Goal: Task Accomplishment & Management: Complete application form

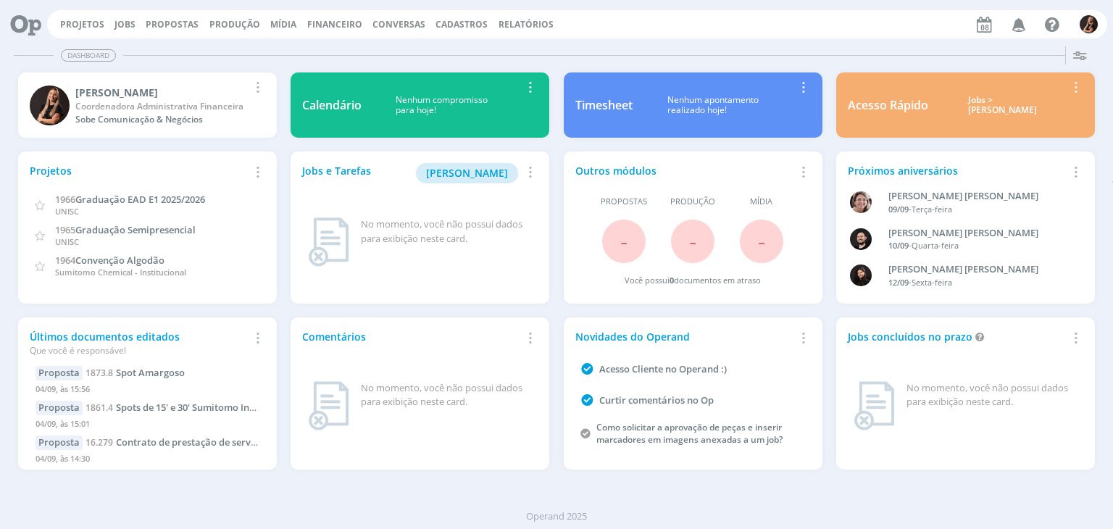
click at [327, 16] on div "Projetos Jobs Propostas Produção [GEOGRAPHIC_DATA] Financeiro Conversas Cadastr…" at bounding box center [577, 24] width 1060 height 28
click at [323, 19] on span "Financeiro" at bounding box center [334, 24] width 55 height 12
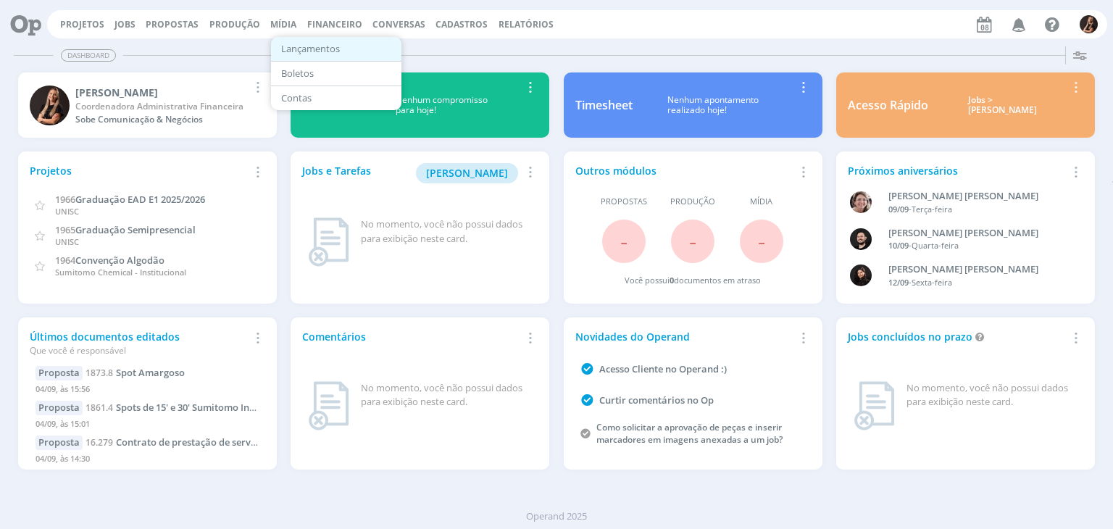
click at [292, 42] on link "Lançamentos" at bounding box center [336, 49] width 122 height 22
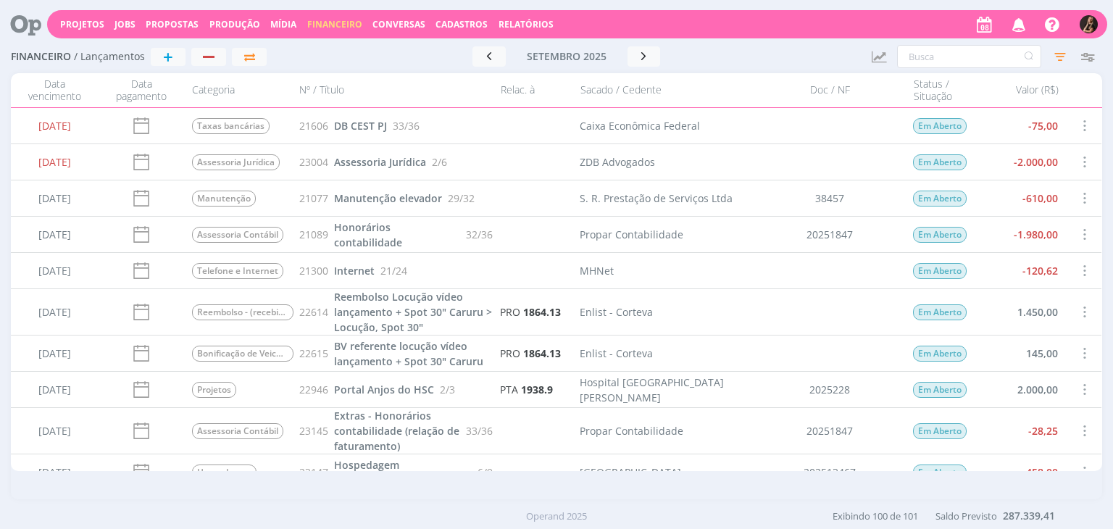
click at [165, 24] on span "Propostas" at bounding box center [172, 24] width 53 height 12
click at [165, 44] on link "Propostas Comerciais" at bounding box center [176, 49] width 122 height 22
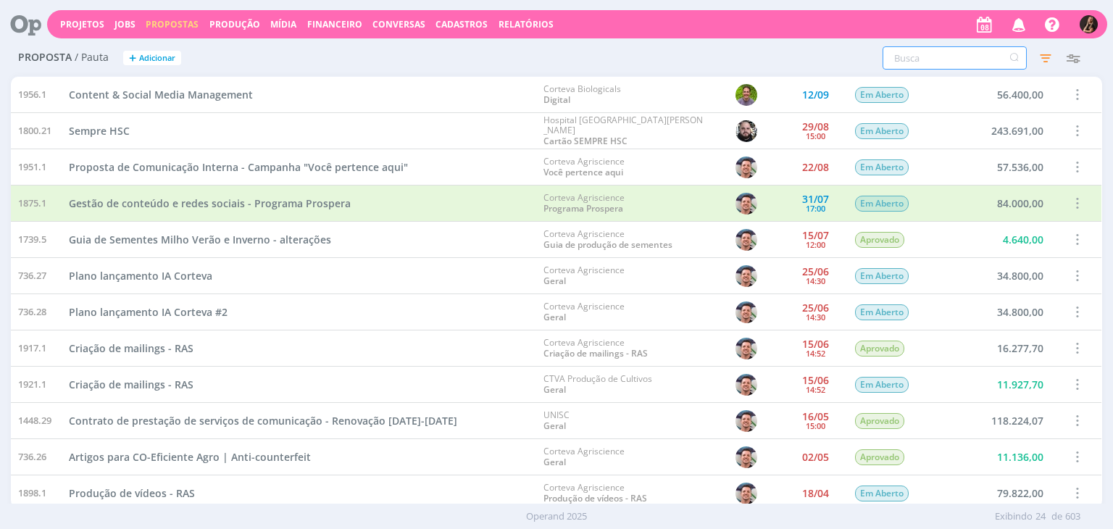
click at [931, 57] on input "text" at bounding box center [955, 57] width 144 height 23
type input "sumitomo"
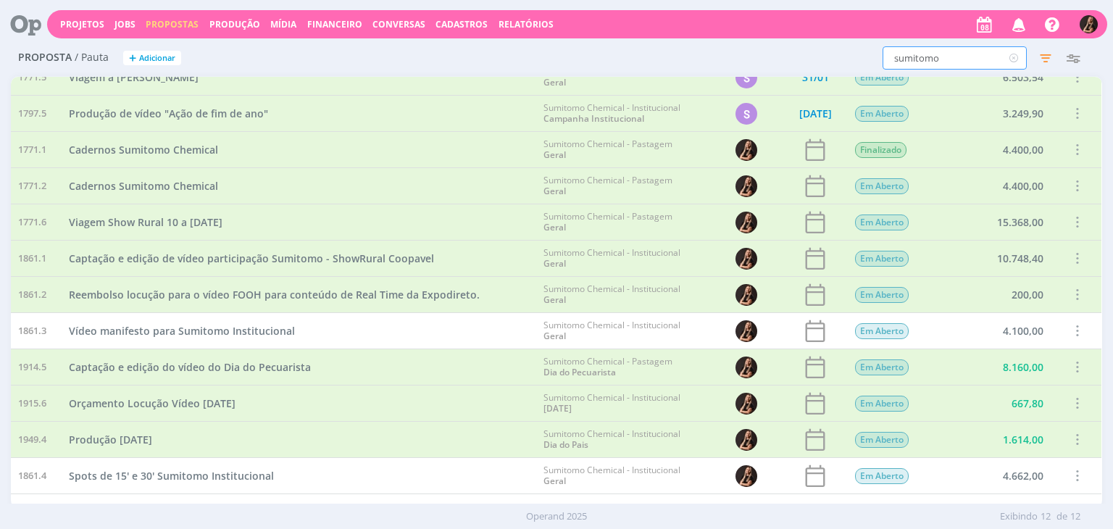
scroll to position [41, 0]
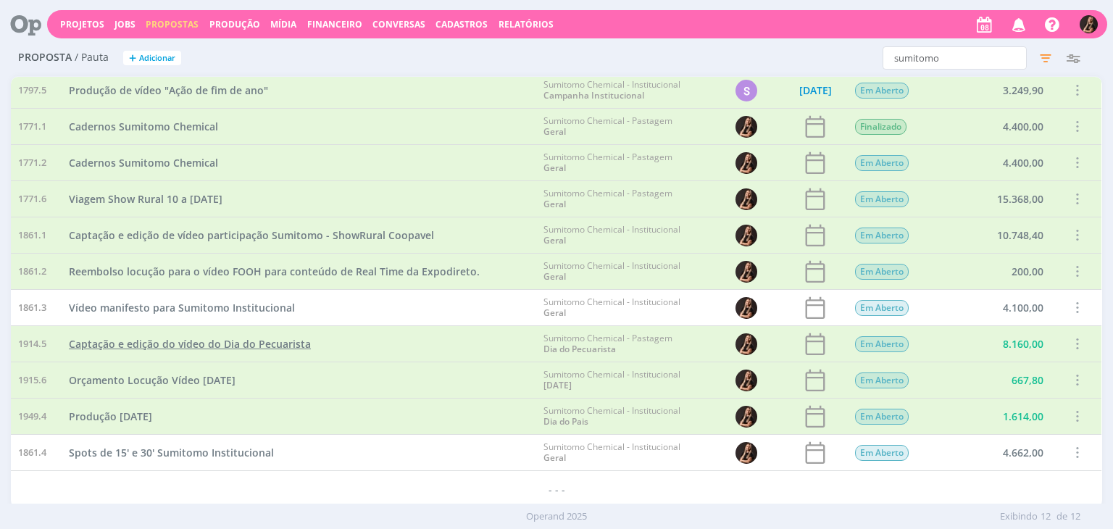
click at [193, 345] on span "Captação e edição do vídeo do Dia do Pecuarista" at bounding box center [190, 344] width 242 height 14
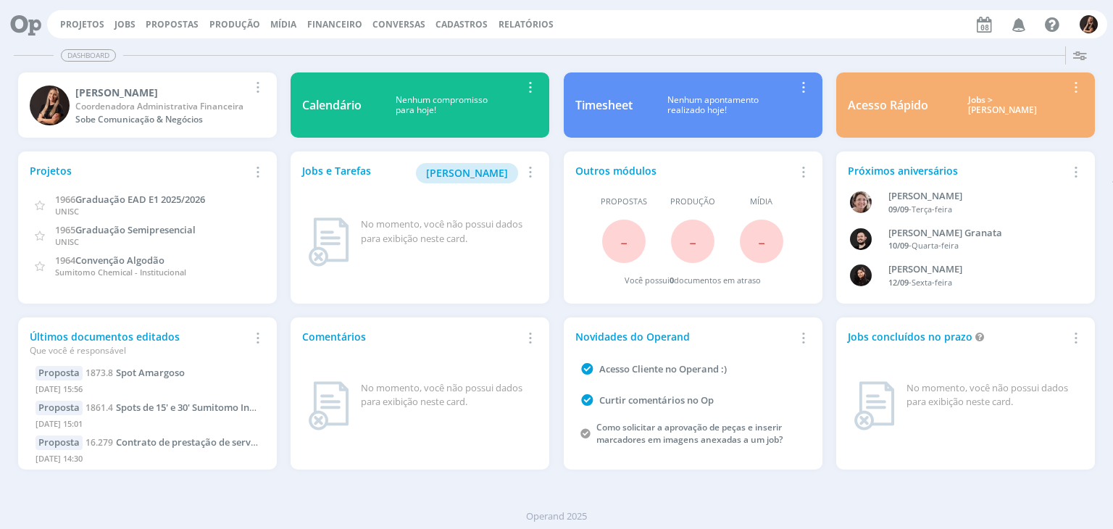
click at [169, 22] on span "Propostas" at bounding box center [172, 24] width 53 height 12
drag, startPoint x: 169, startPoint y: 30, endPoint x: 165, endPoint y: 41, distance: 12.2
click at [165, 41] on link "Propostas Comerciais" at bounding box center [176, 49] width 122 height 22
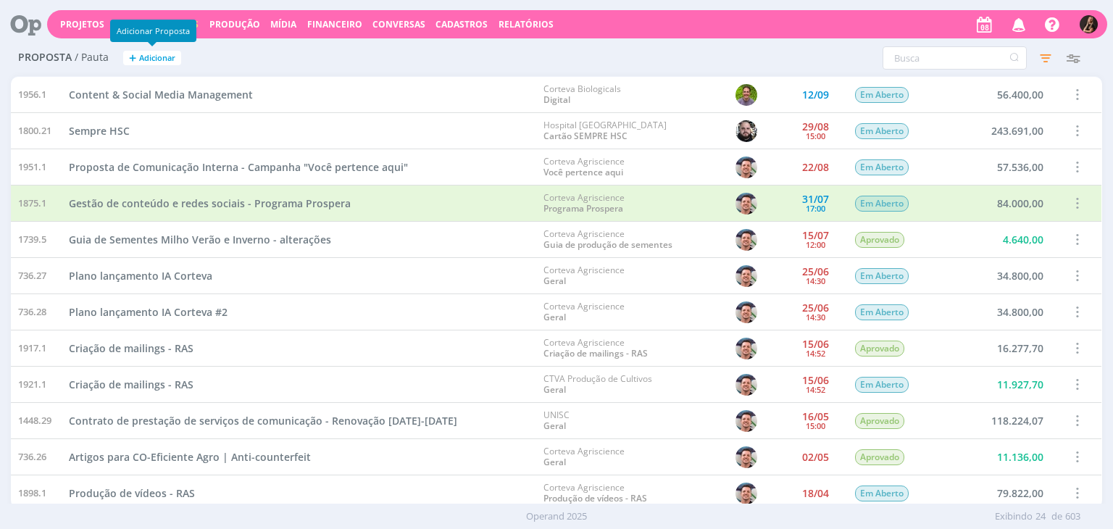
click at [142, 60] on span "Adicionar" at bounding box center [157, 58] width 36 height 9
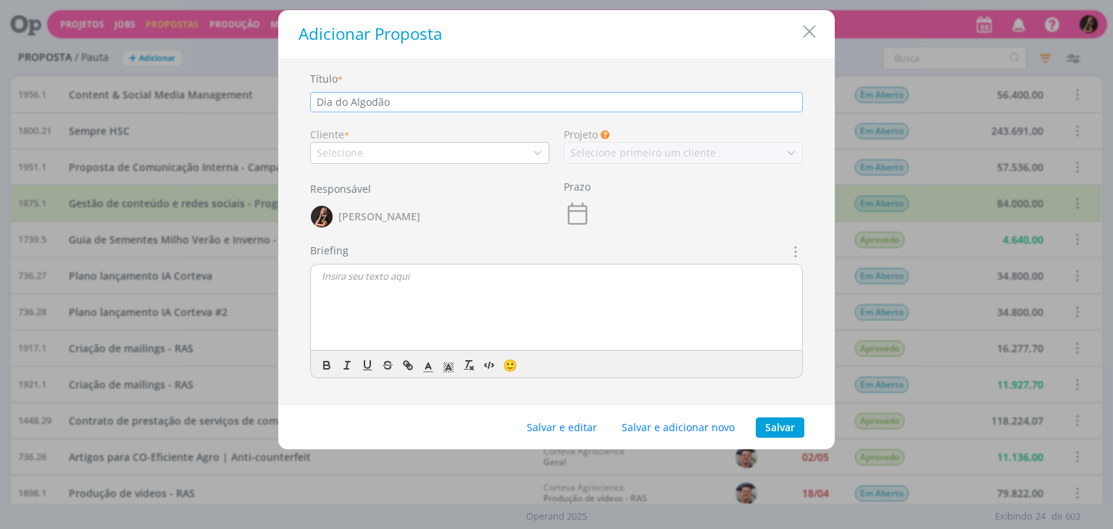
type input "Dia do Algodão"
click at [446, 149] on div "Selecione" at bounding box center [429, 153] width 239 height 22
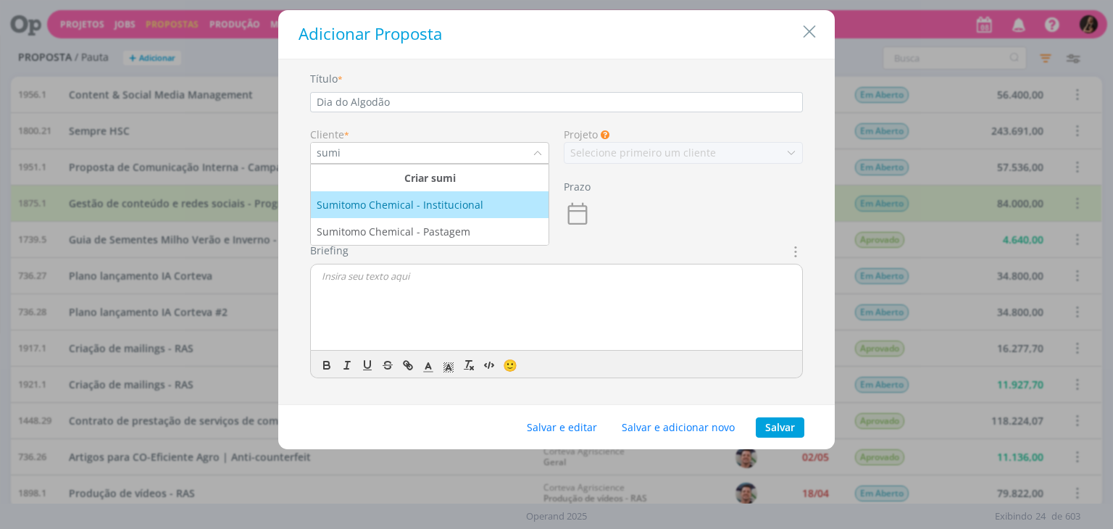
type input "sumi"
click at [433, 197] on div "Sumitomo Chemical - Institucional" at bounding box center [402, 204] width 170 height 15
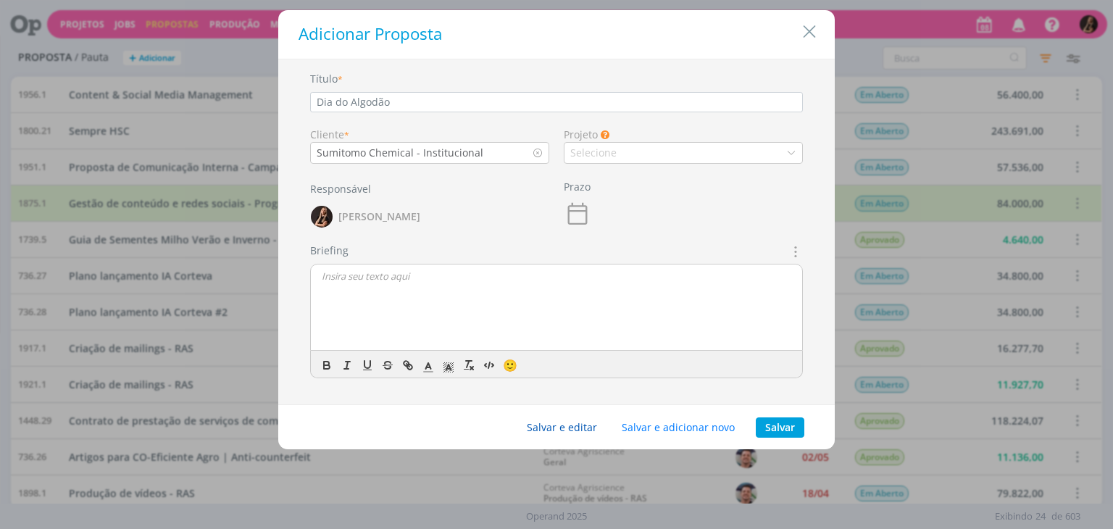
click at [569, 421] on button "Salvar e editar" at bounding box center [562, 428] width 89 height 20
click at [590, 425] on button "Salvar e editar" at bounding box center [562, 428] width 89 height 20
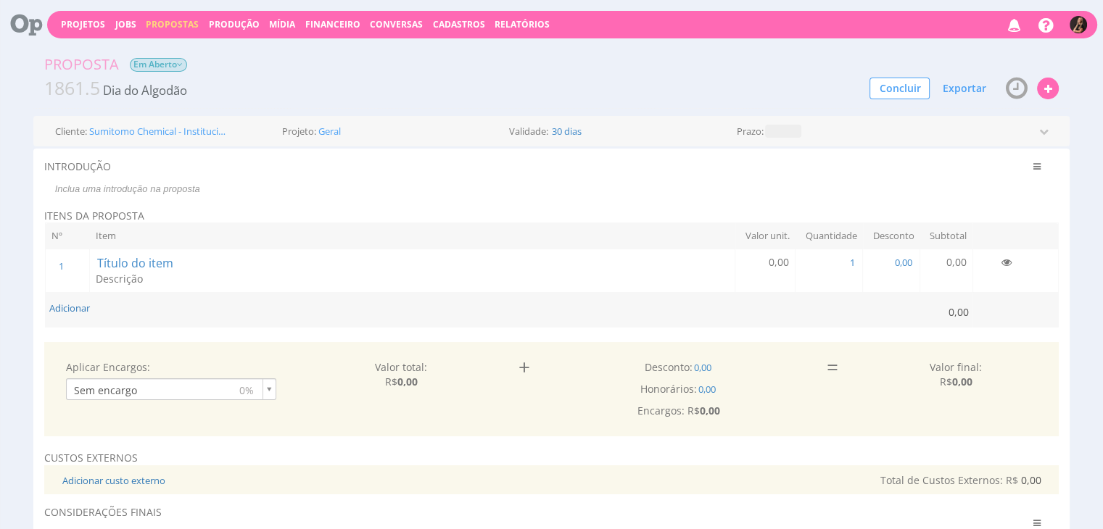
drag, startPoint x: 183, startPoint y: 191, endPoint x: 267, endPoint y: 195, distance: 84.2
click at [183, 191] on p at bounding box center [547, 189] width 1002 height 13
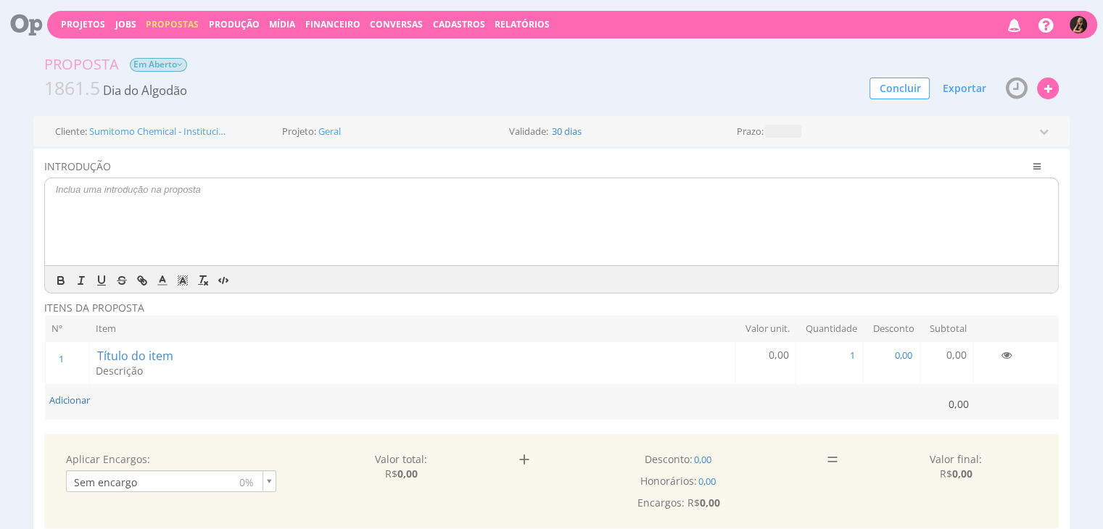
click at [389, 204] on div at bounding box center [551, 221] width 1013 height 87
click at [383, 188] on p at bounding box center [552, 189] width 992 height 13
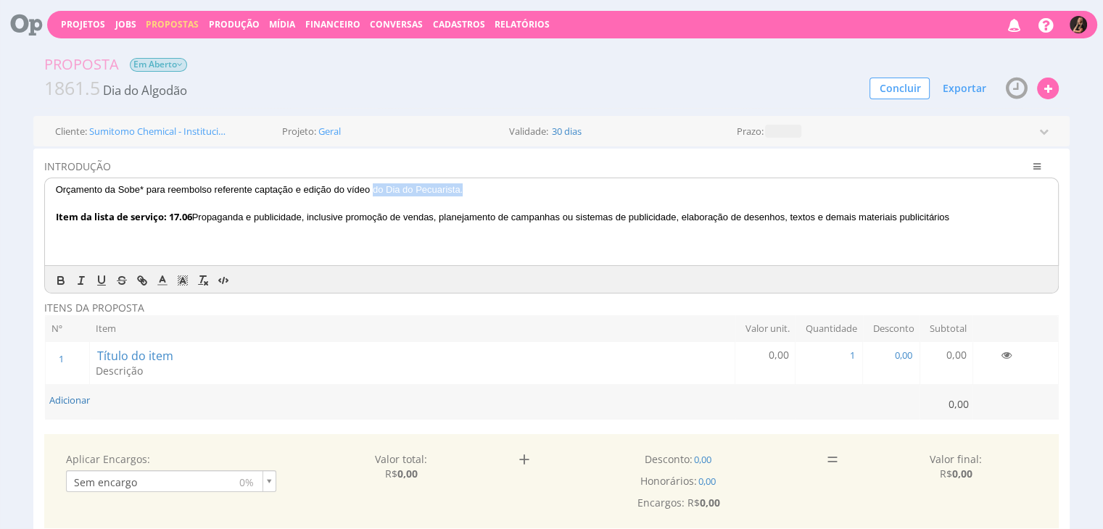
drag, startPoint x: 485, startPoint y: 191, endPoint x: 373, endPoint y: 191, distance: 112.4
click at [373, 191] on p "Orçamento da Sobe* para reembolso referente captação e edição do vídeo do Dia d…" at bounding box center [552, 189] width 992 height 13
click at [130, 352] on span "Título do item" at bounding box center [135, 356] width 79 height 16
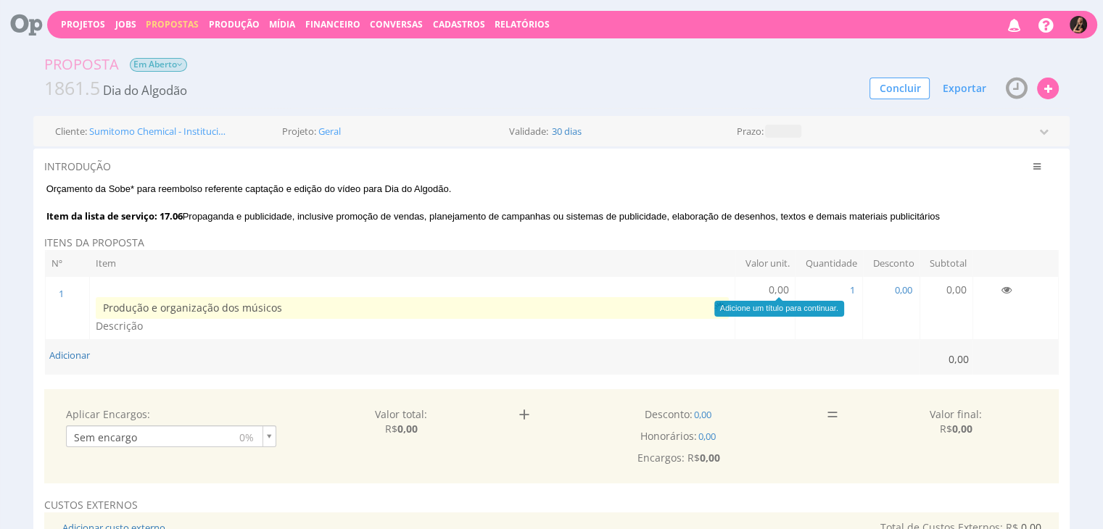
type input "Produção e organização dos músicos"
click at [772, 285] on span "0,00" at bounding box center [778, 290] width 20 height 14
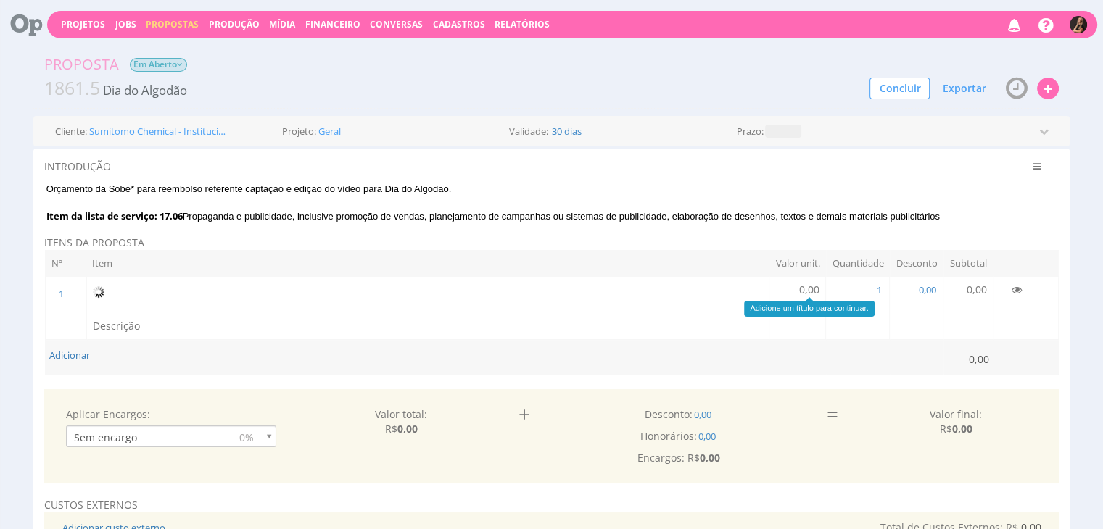
click at [812, 288] on span "0,00" at bounding box center [809, 290] width 20 height 14
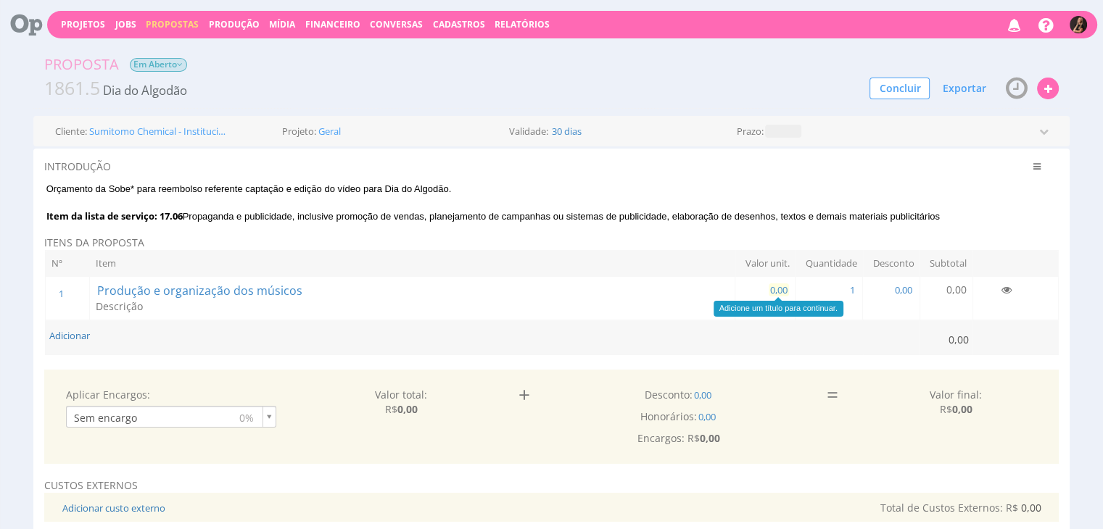
click at [776, 288] on span "0,00" at bounding box center [778, 289] width 20 height 13
type input "1.500,00"
drag, startPoint x: 80, startPoint y: 336, endPoint x: 215, endPoint y: 389, distance: 143.9
click at [80, 336] on button "Adicionar" at bounding box center [69, 336] width 41 height 14
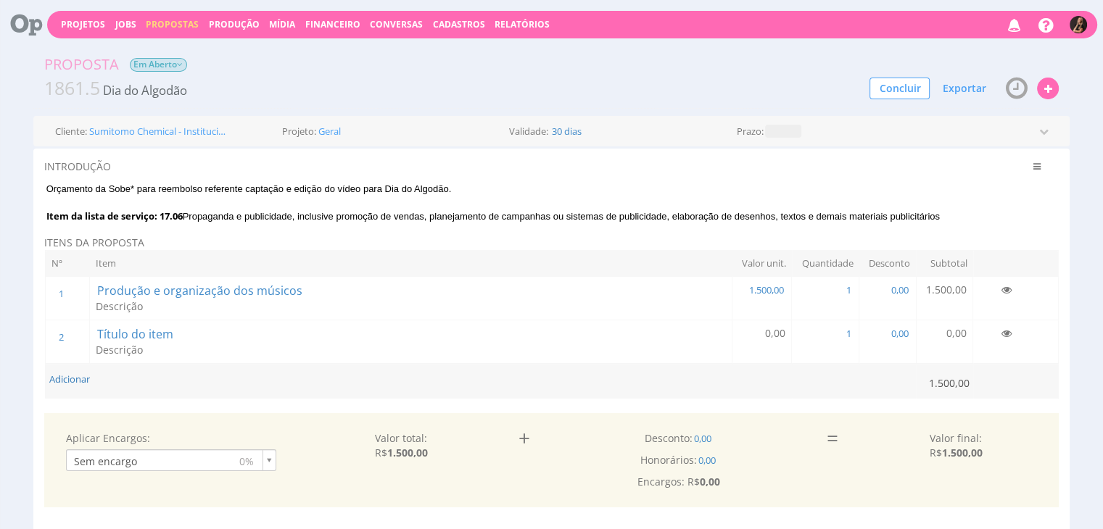
click at [178, 330] on td "Título do item Descrição" at bounding box center [411, 341] width 642 height 43
click at [165, 336] on span "Título do item" at bounding box center [135, 334] width 79 height 16
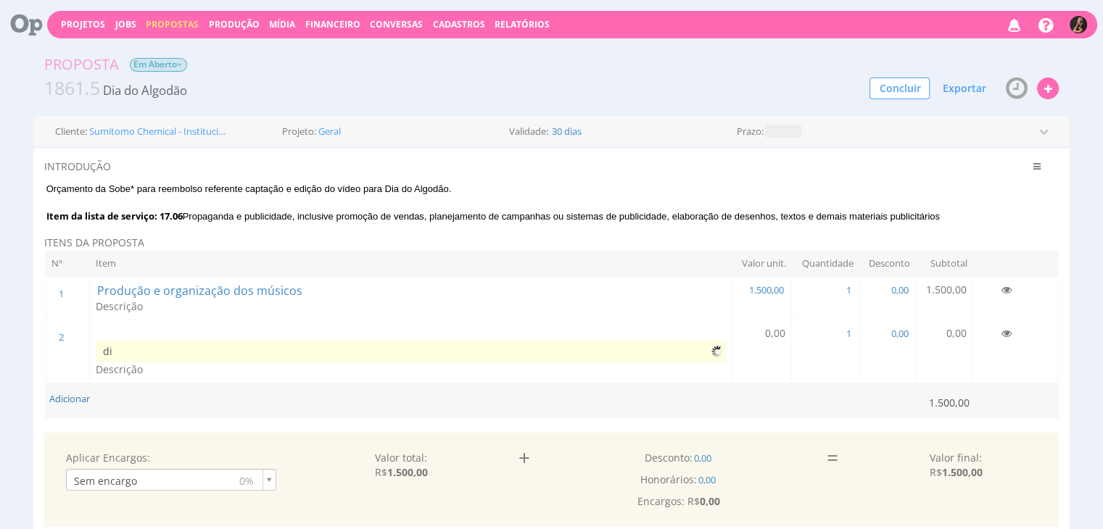
type input "d"
type input "Diária de captação e deslocamento"
click at [759, 336] on td "0,00" at bounding box center [761, 351] width 60 height 63
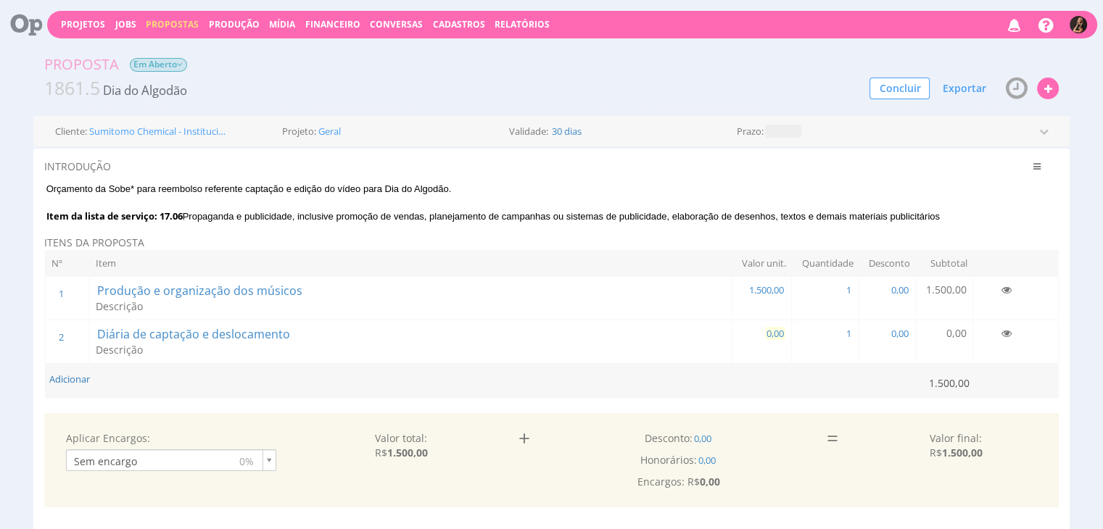
click at [768, 331] on span "0,00" at bounding box center [775, 333] width 20 height 13
type input "2.300,00"
click at [852, 329] on span "1" at bounding box center [854, 333] width 8 height 13
type input "3"
click at [59, 378] on button "Adicionar" at bounding box center [69, 380] width 41 height 14
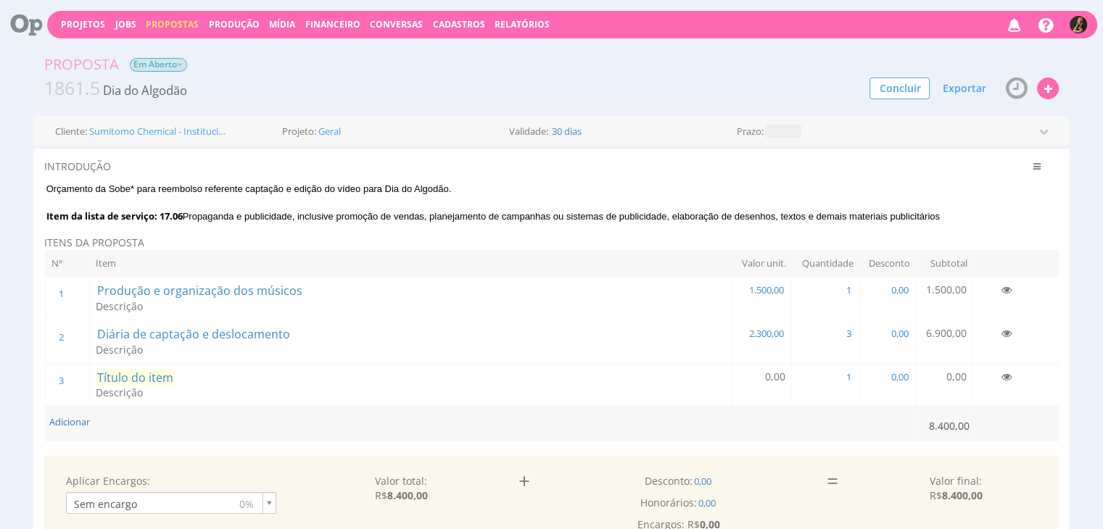
click at [119, 375] on span "Título do item" at bounding box center [135, 378] width 79 height 16
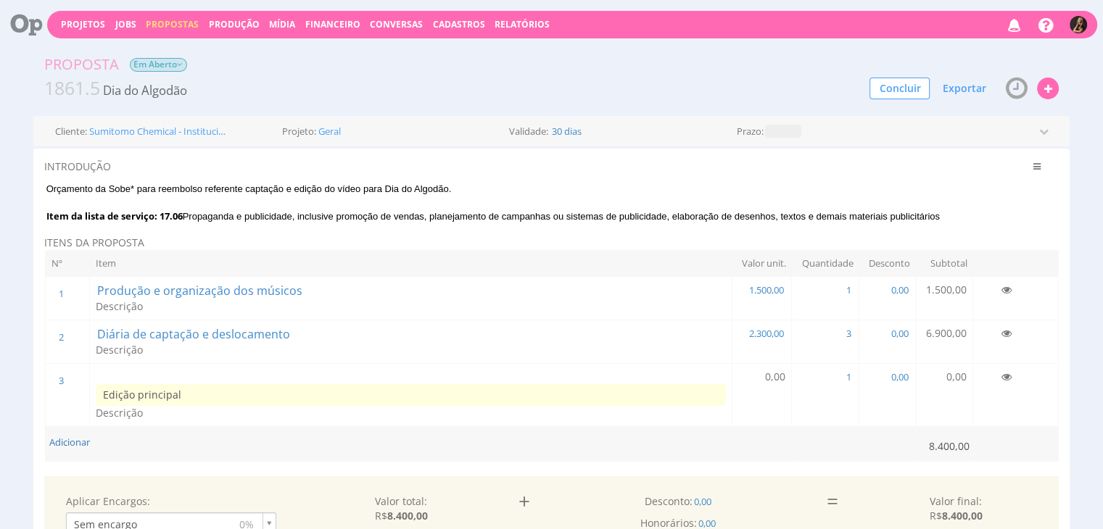
type input "Edição principal"
click at [758, 369] on td "0,00" at bounding box center [761, 394] width 60 height 63
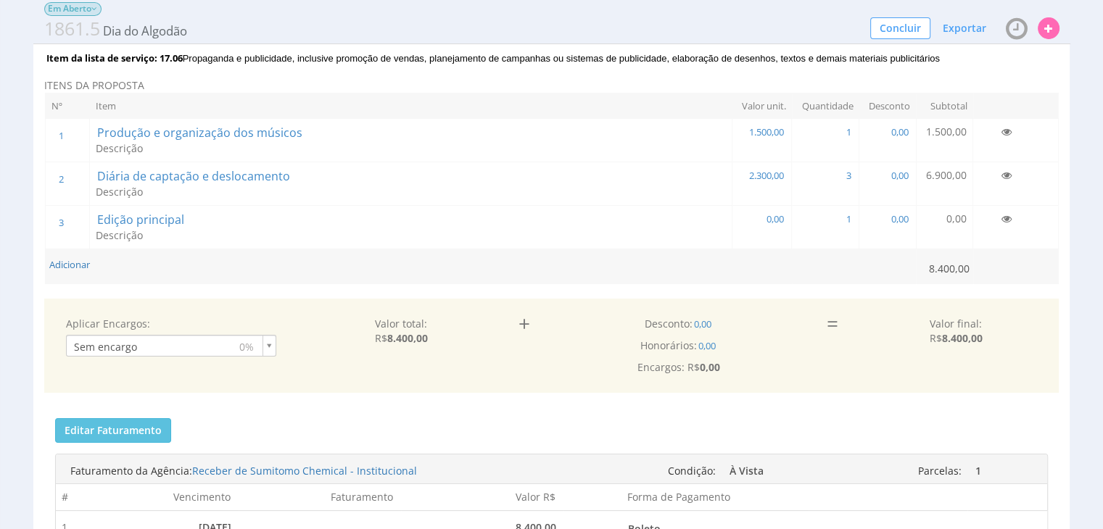
scroll to position [145, 0]
click at [768, 216] on span "0,00" at bounding box center [775, 217] width 20 height 13
type input "800,00"
click at [852, 216] on span "1" at bounding box center [854, 217] width 8 height 13
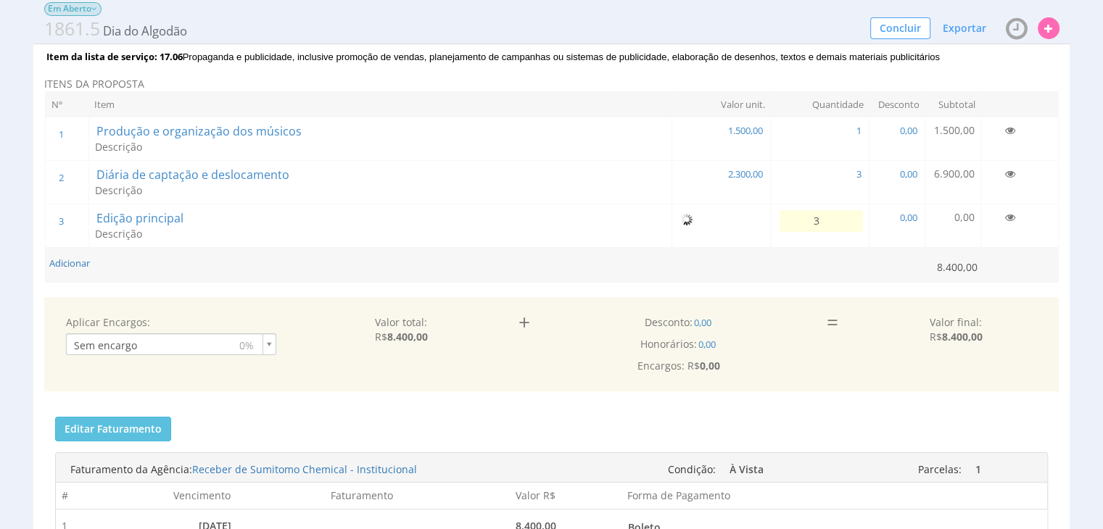
type input "3"
click at [203, 284] on div "INTRODUÇÃO Clique aqui para cadastrar uma Introdução predefinida. Orçamento da …" at bounding box center [551, 400] width 1037 height 822
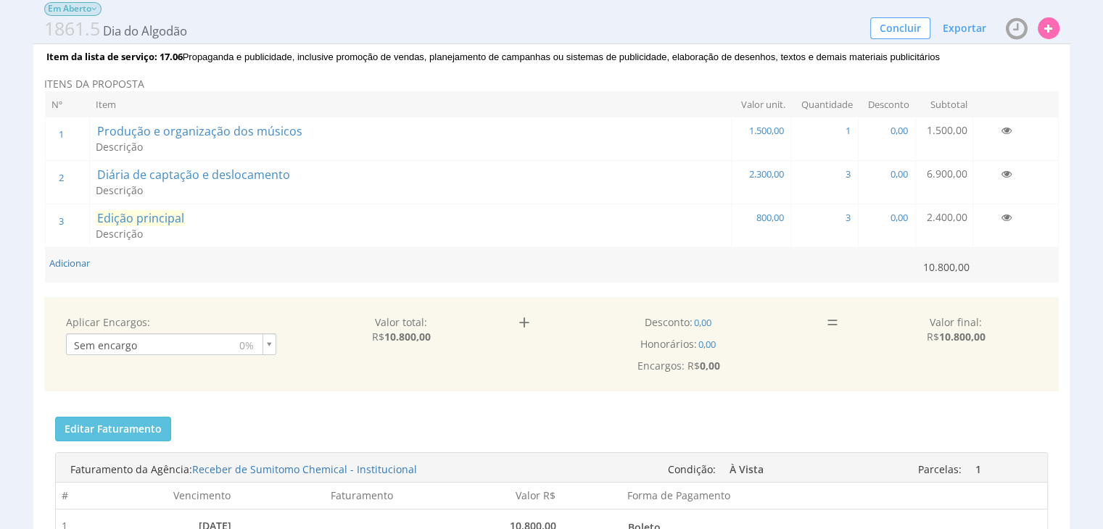
click at [163, 217] on span "Edição principal" at bounding box center [141, 218] width 90 height 16
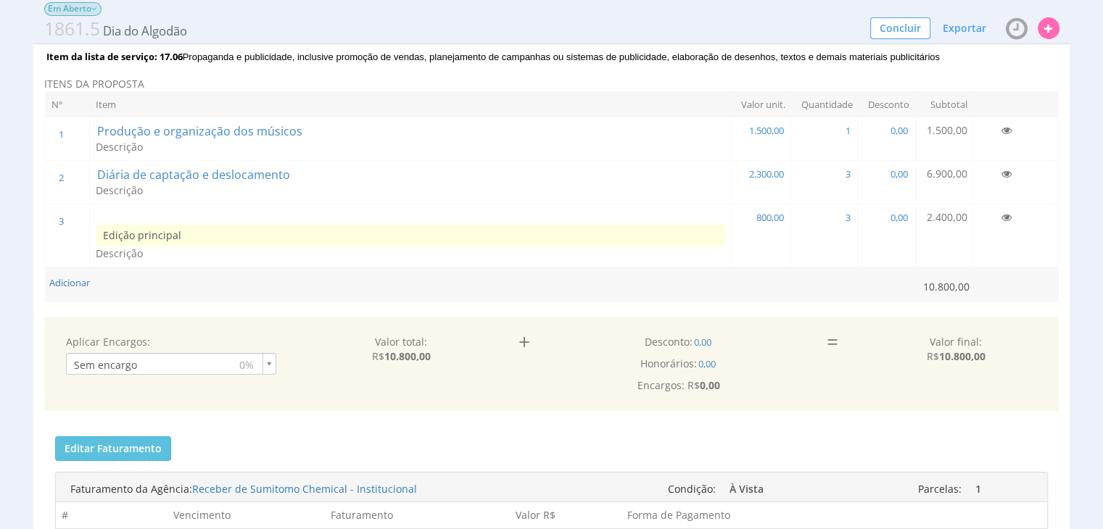
click at [46, 280] on td "Adicionar" at bounding box center [480, 284] width 870 height 35
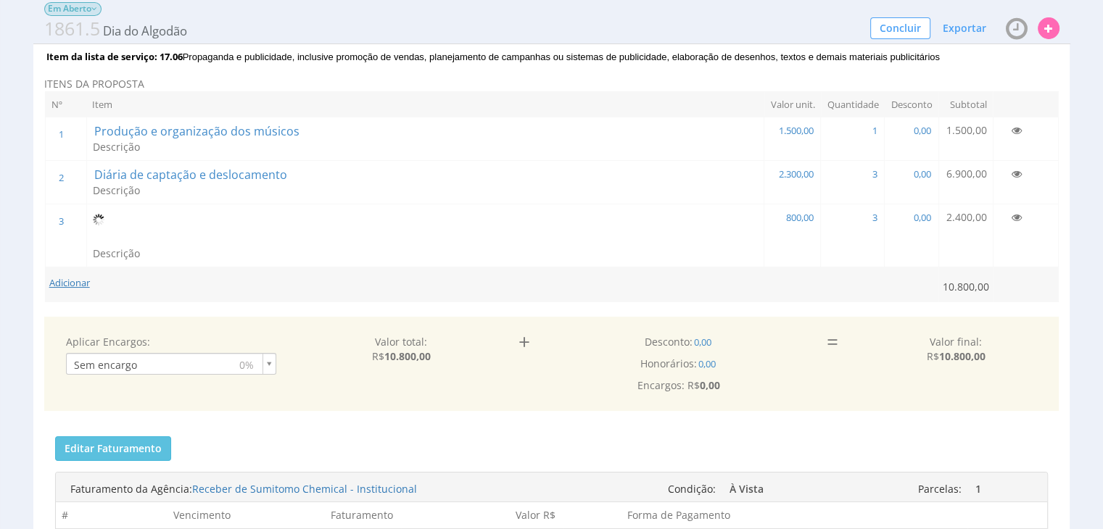
click at [74, 278] on button "Adicionar" at bounding box center [69, 283] width 41 height 14
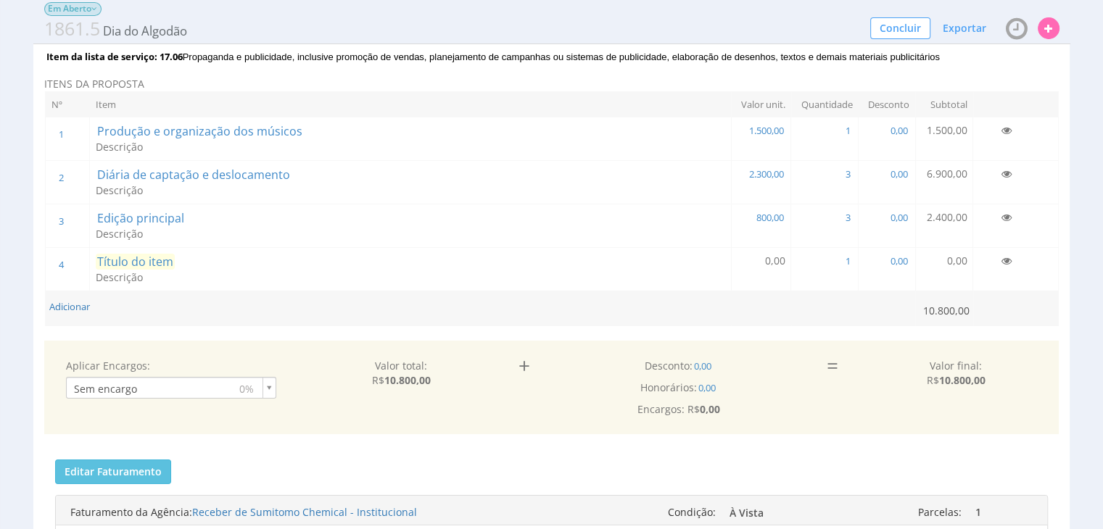
click at [166, 256] on span "Título do item" at bounding box center [135, 262] width 79 height 16
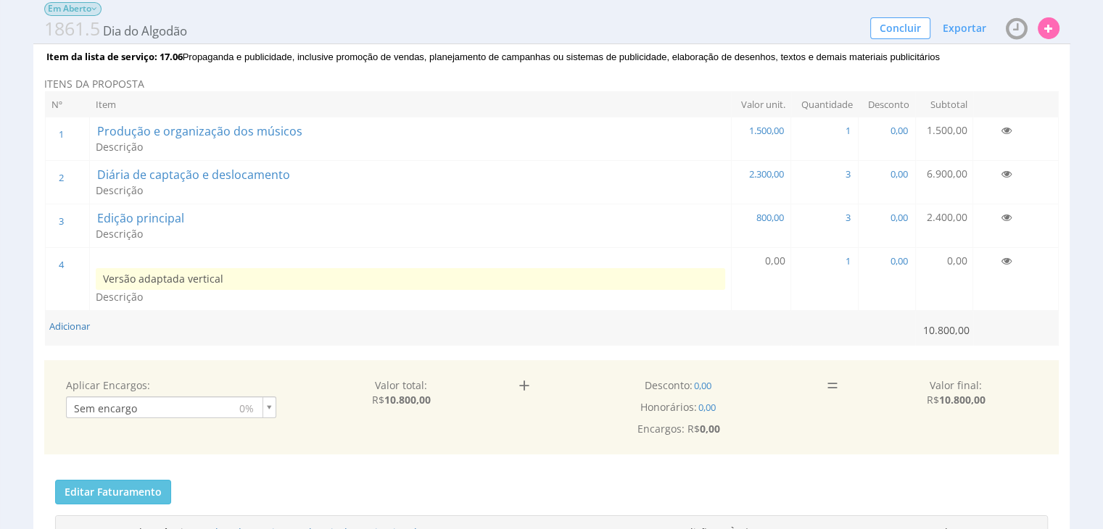
type input "Versão adaptada vertical"
click at [763, 263] on td "0,00" at bounding box center [761, 278] width 60 height 63
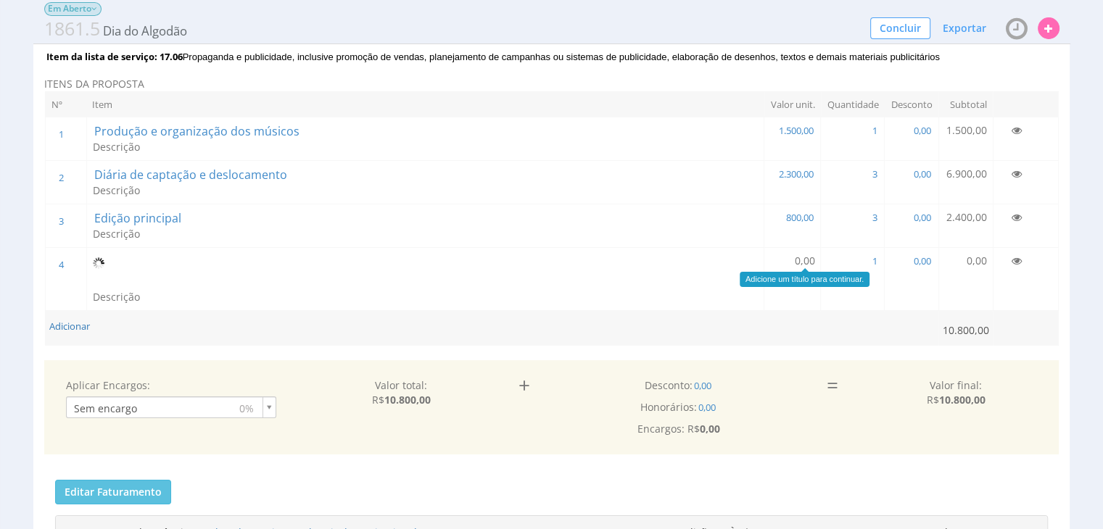
click at [804, 262] on span "0,00" at bounding box center [804, 261] width 20 height 14
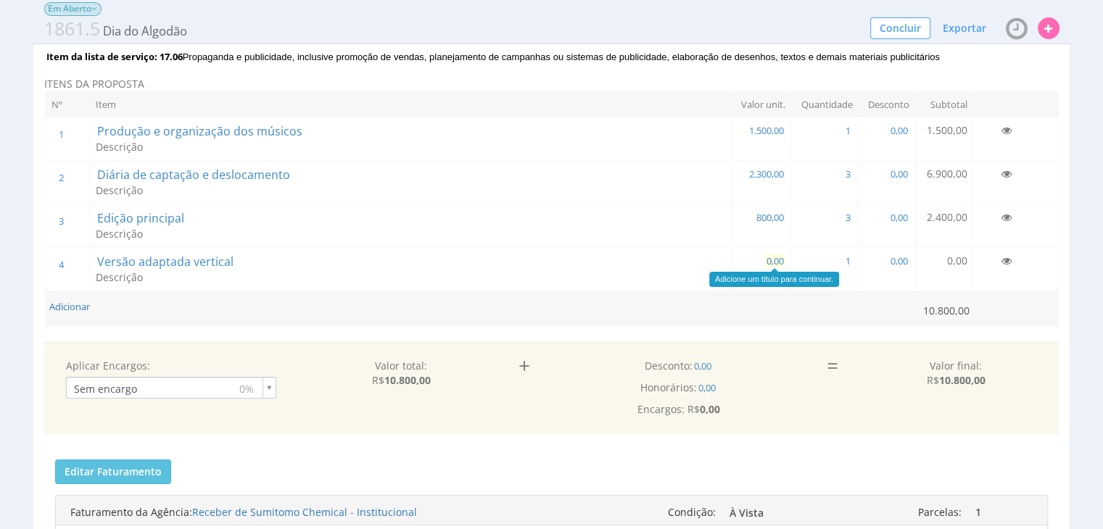
click at [777, 259] on span "0,00" at bounding box center [774, 260] width 20 height 13
type input "800,00"
click at [803, 330] on div "INTRODUÇÃO Clique aqui para cadastrar uma Introdução predefinida. Orçamento da …" at bounding box center [551, 421] width 1037 height 865
click at [61, 300] on button "Adicionar" at bounding box center [69, 307] width 41 height 14
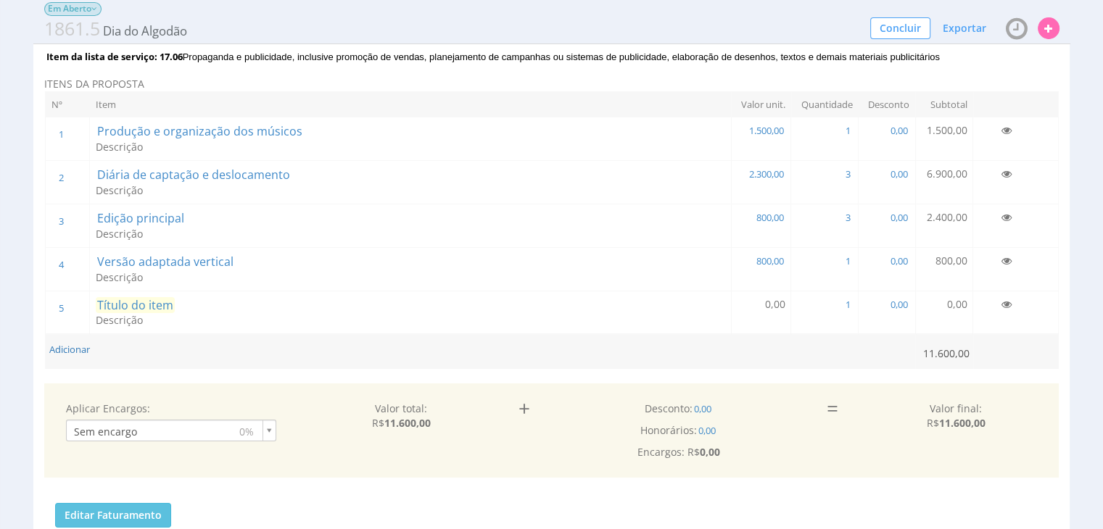
click at [144, 305] on span "Título do item" at bounding box center [135, 305] width 79 height 16
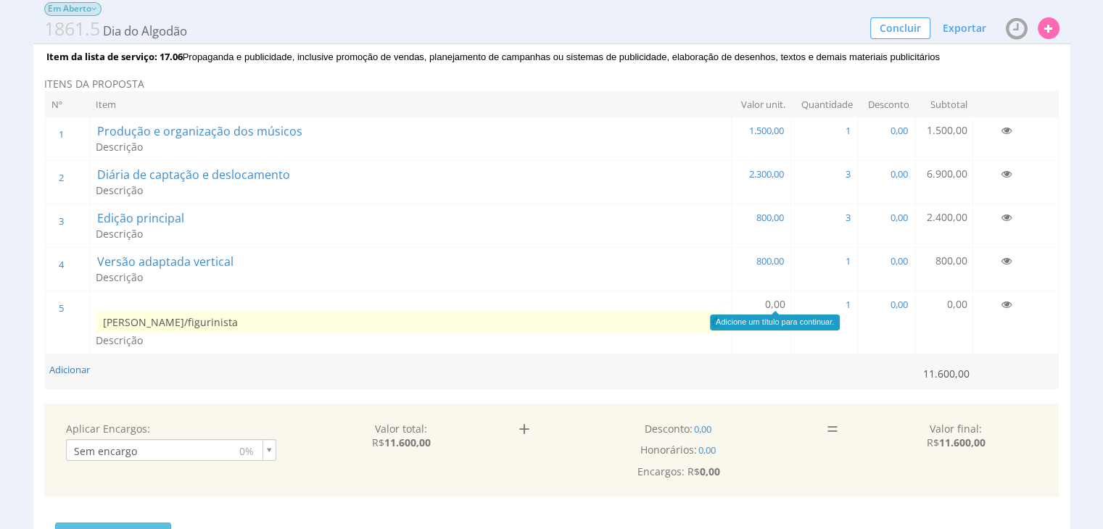
type input "Maquiador/figurinista"
click at [771, 306] on span "0,00" at bounding box center [774, 304] width 20 height 14
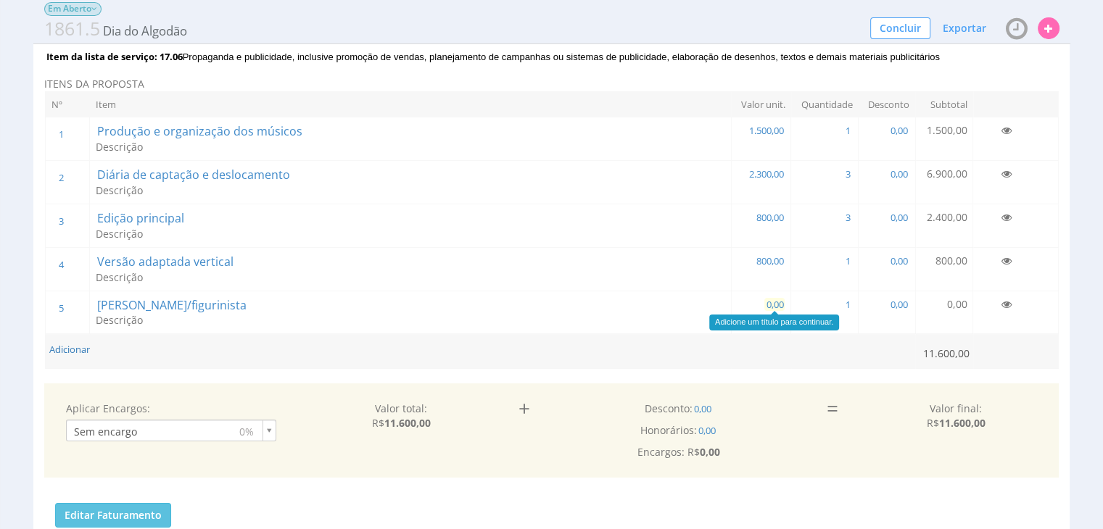
click at [765, 302] on span "0,00" at bounding box center [774, 304] width 20 height 13
type input "800,00"
click at [511, 321] on td "Maquiador/figurinista Descrição" at bounding box center [393, 312] width 609 height 43
click at [57, 354] on button "Adicionar" at bounding box center [69, 350] width 41 height 14
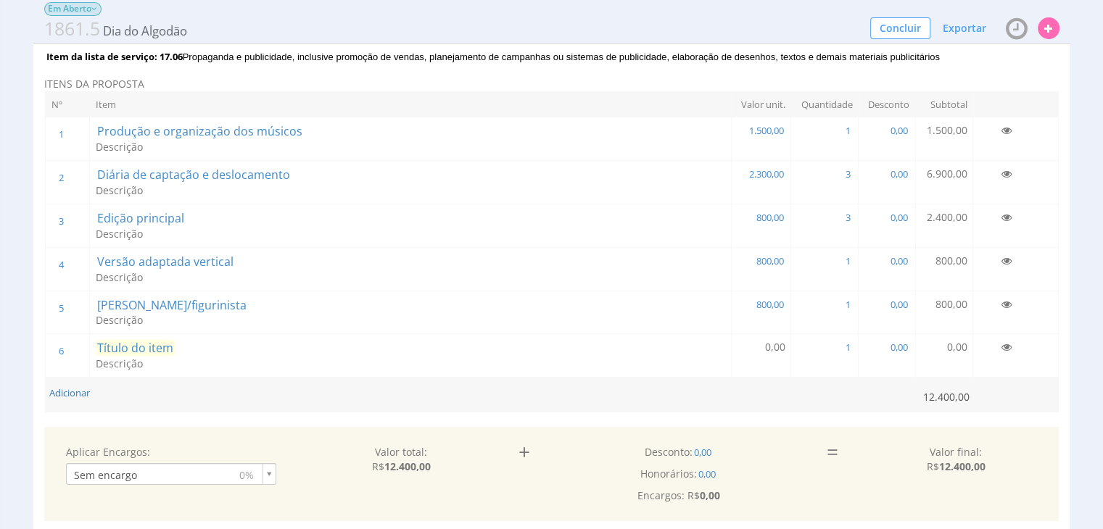
click at [150, 346] on span "Título do item" at bounding box center [135, 348] width 79 height 16
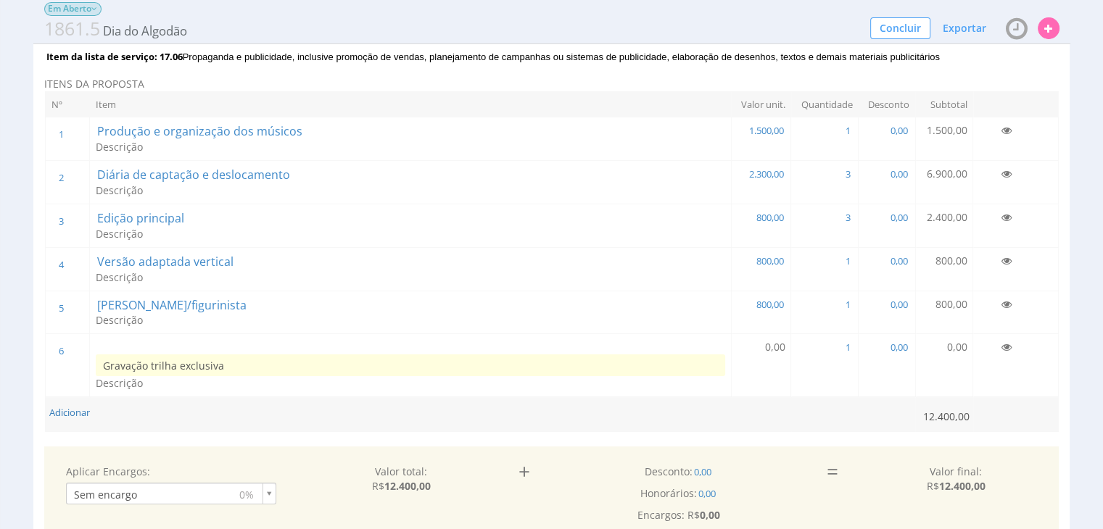
type input "Gravação trilha exclusiva"
click at [777, 346] on span "0,00" at bounding box center [774, 347] width 20 height 14
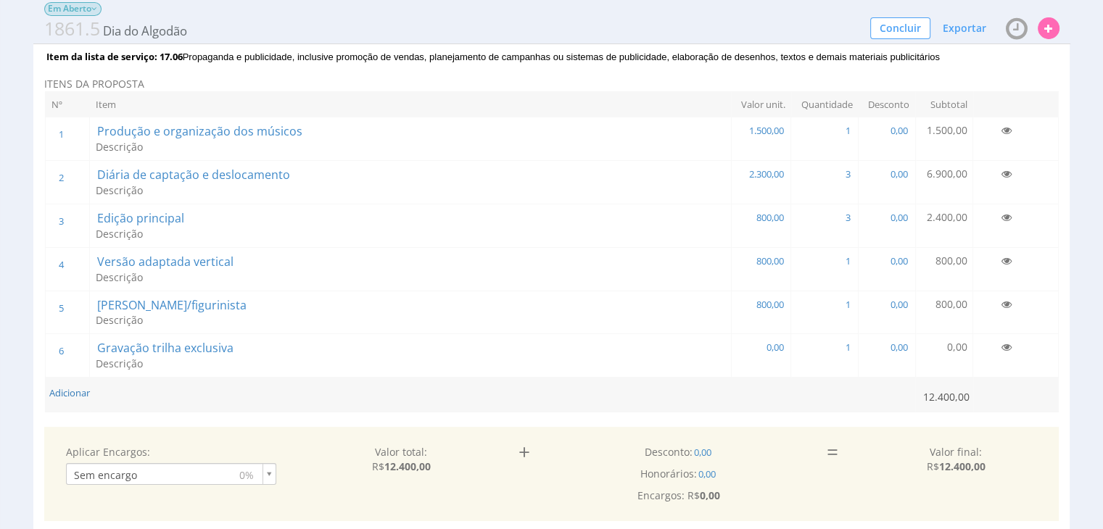
click at [757, 341] on td "0,00" at bounding box center [761, 355] width 60 height 43
click at [764, 343] on span "0,00" at bounding box center [774, 347] width 20 height 13
type input "4.000,00"
click at [75, 388] on button "Adicionar" at bounding box center [69, 393] width 41 height 14
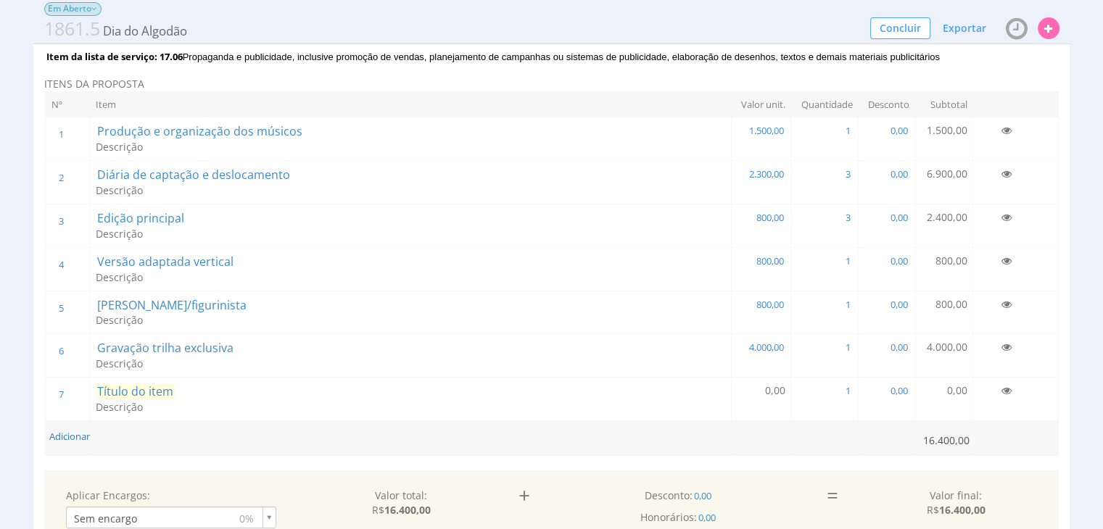
click at [157, 386] on span "Título do item" at bounding box center [135, 391] width 79 height 16
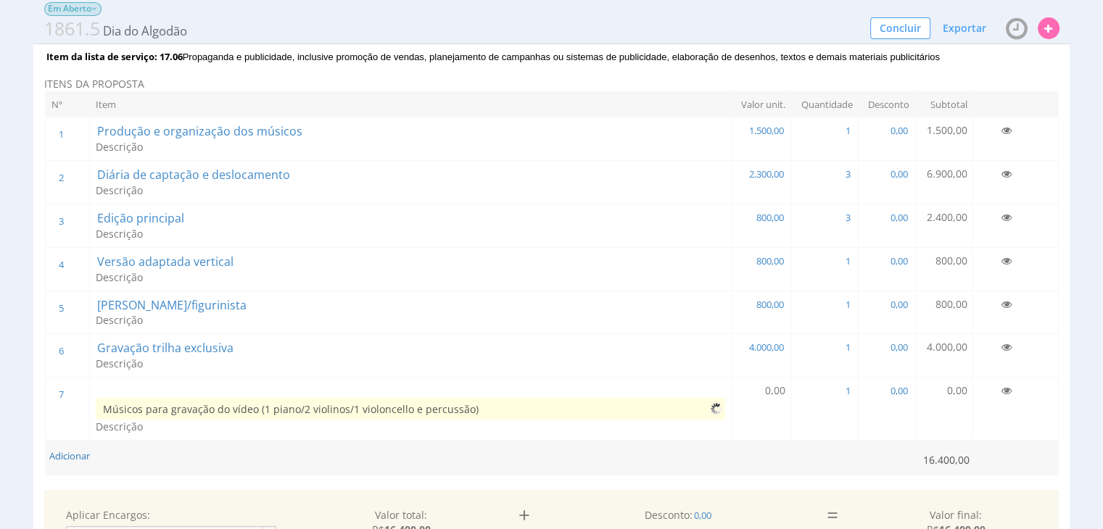
type input "Músicos para gravação do vídeo (1 piano/2 violinos/1 violoncello e percussão)"
drag, startPoint x: 197, startPoint y: 456, endPoint x: 211, endPoint y: 464, distance: 15.9
click at [197, 456] on td "Adicionar" at bounding box center [480, 458] width 870 height 35
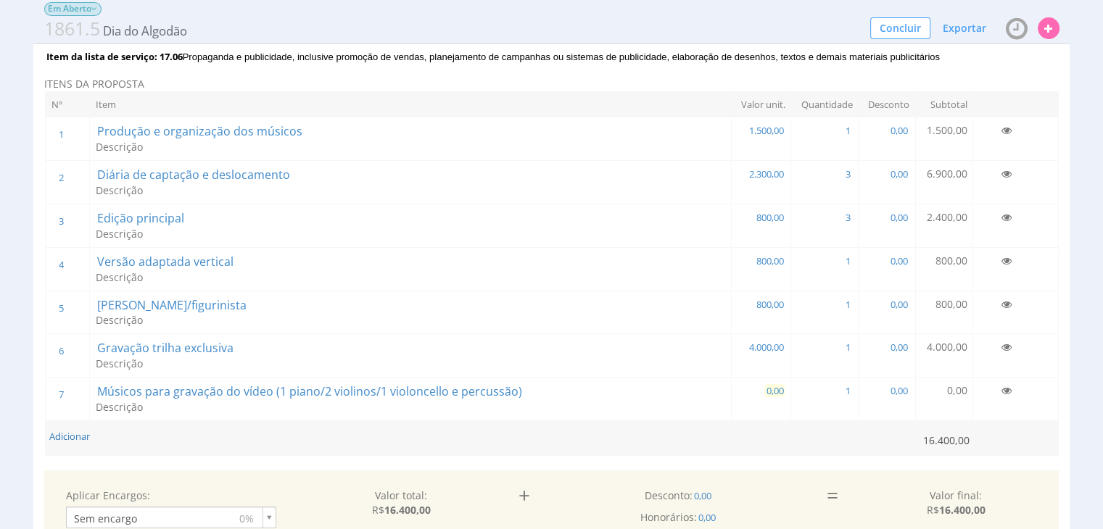
click at [774, 386] on span "0,00" at bounding box center [774, 390] width 20 height 13
type input "6,00"
click at [774, 384] on input "6,00" at bounding box center [748, 394] width 83 height 22
drag, startPoint x: 842, startPoint y: 383, endPoint x: 852, endPoint y: 386, distance: 11.1
click at [842, 384] on td "1 1" at bounding box center [830, 399] width 67 height 43
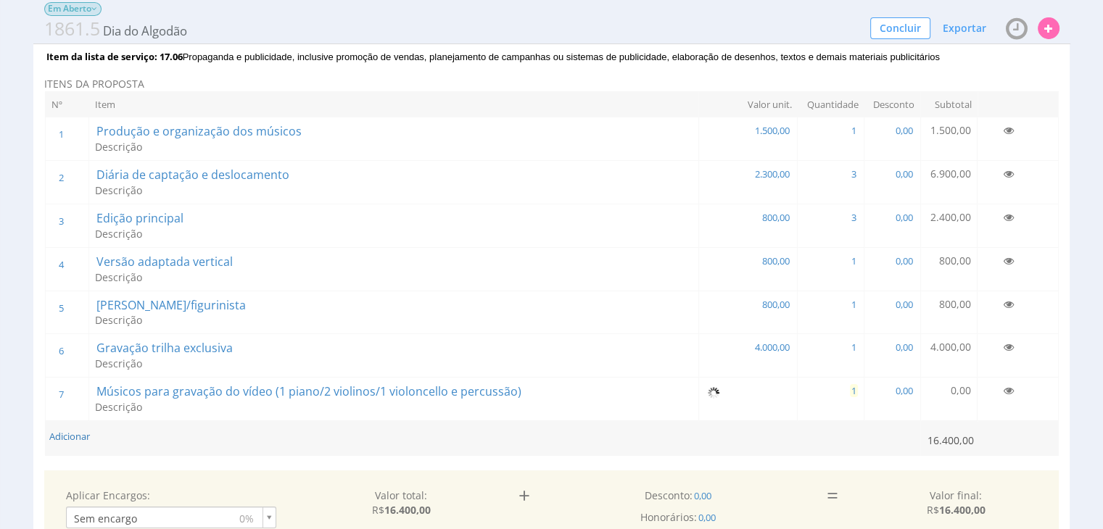
click at [856, 386] on span "1" at bounding box center [854, 390] width 8 height 13
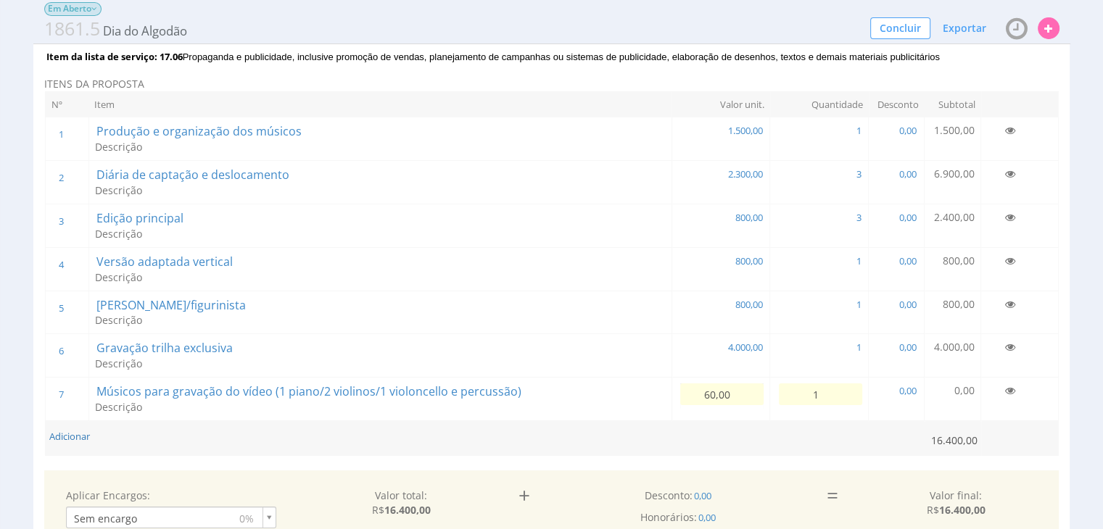
type input "600,00"
click at [826, 394] on input "1" at bounding box center [820, 394] width 83 height 22
type input "5"
drag, startPoint x: 513, startPoint y: 451, endPoint x: 523, endPoint y: 453, distance: 10.4
click at [514, 451] on td "Adicionar" at bounding box center [484, 438] width 879 height 35
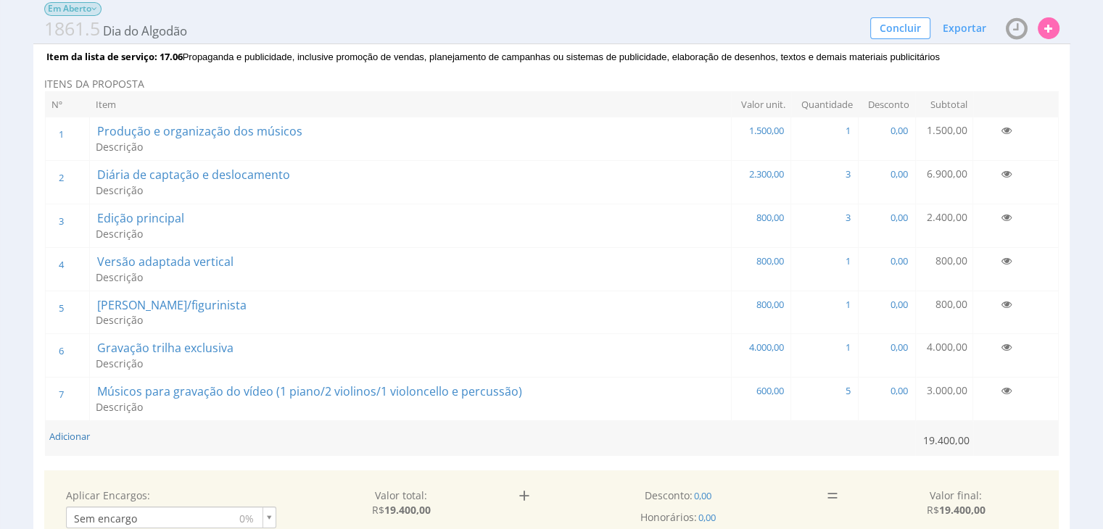
click at [801, 430] on td "Adicionar" at bounding box center [480, 438] width 870 height 35
click at [781, 389] on span "600,00" at bounding box center [769, 390] width 30 height 13
type input "1.200,00"
click at [738, 439] on td "Adicionar" at bounding box center [482, 438] width 875 height 35
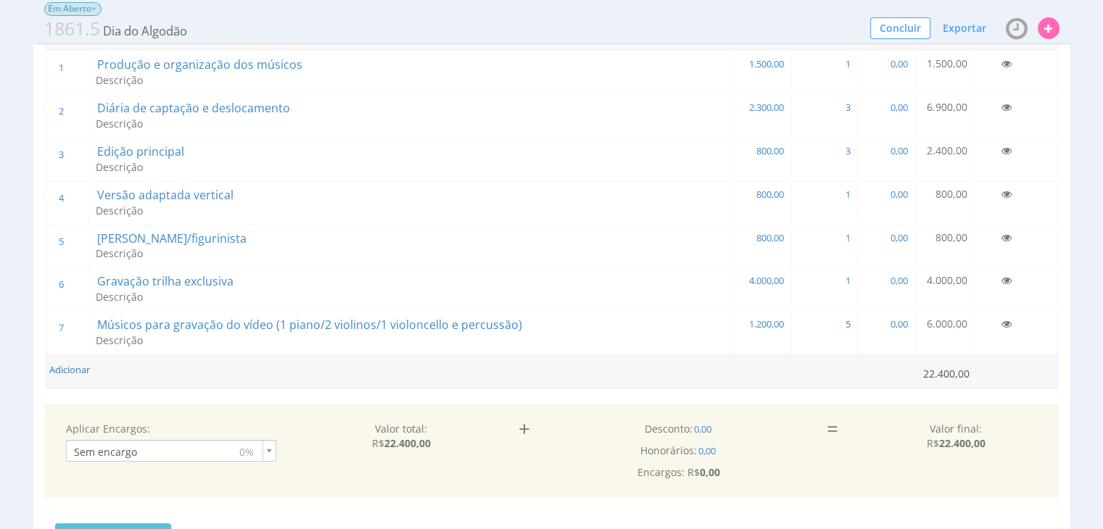
scroll to position [217, 0]
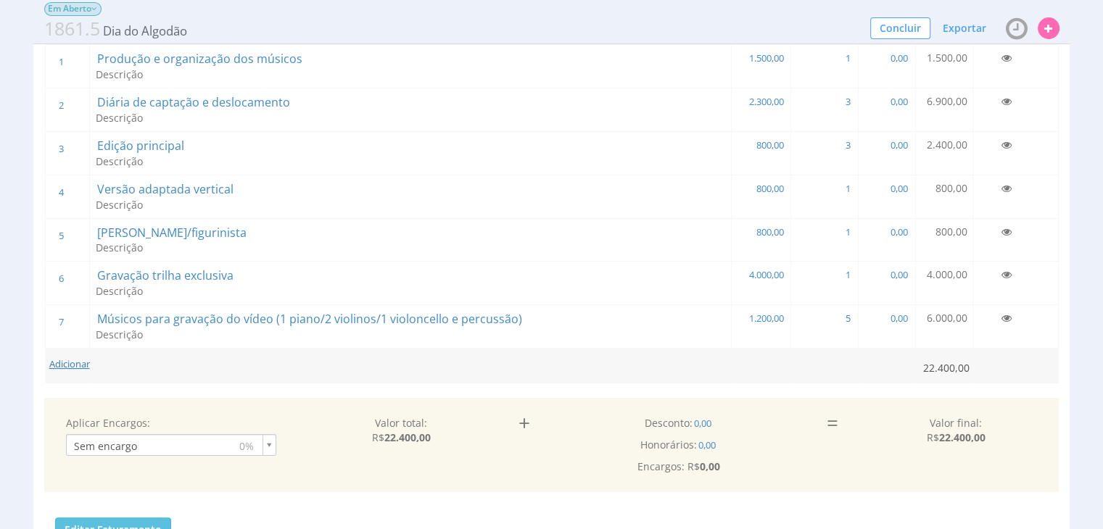
click at [67, 357] on button "Adicionar" at bounding box center [69, 364] width 41 height 14
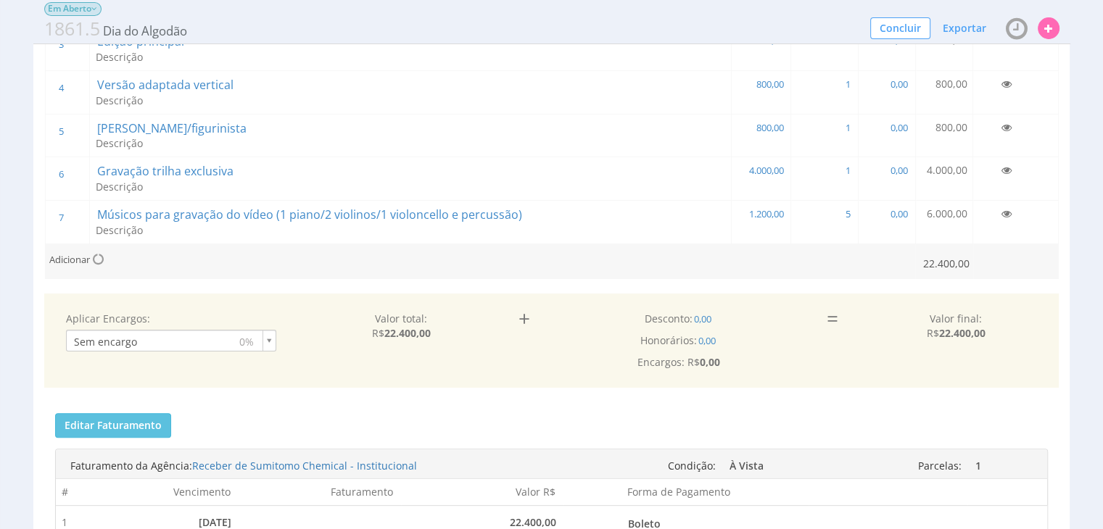
scroll to position [362, 0]
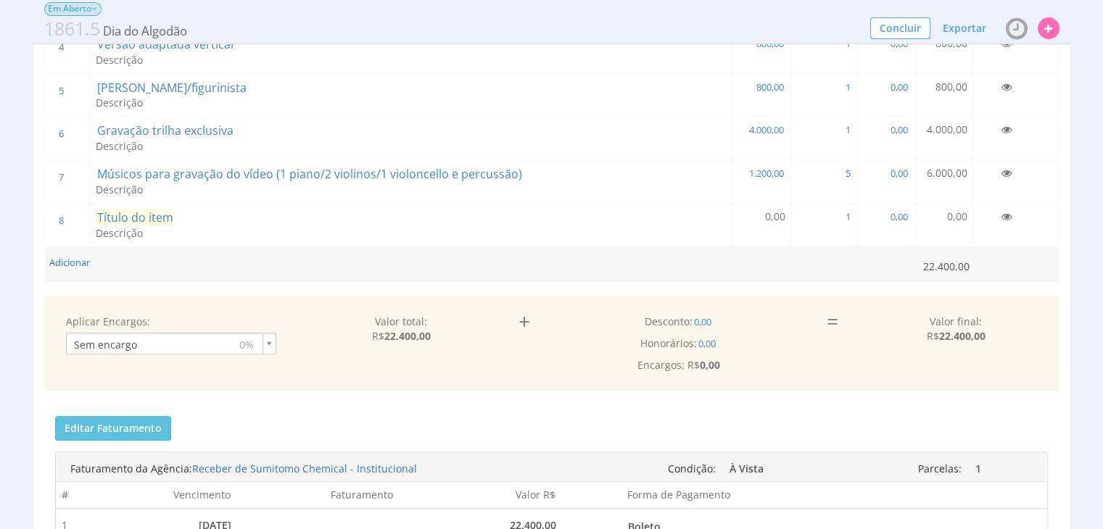
click at [165, 211] on span "Título do item" at bounding box center [135, 217] width 79 height 16
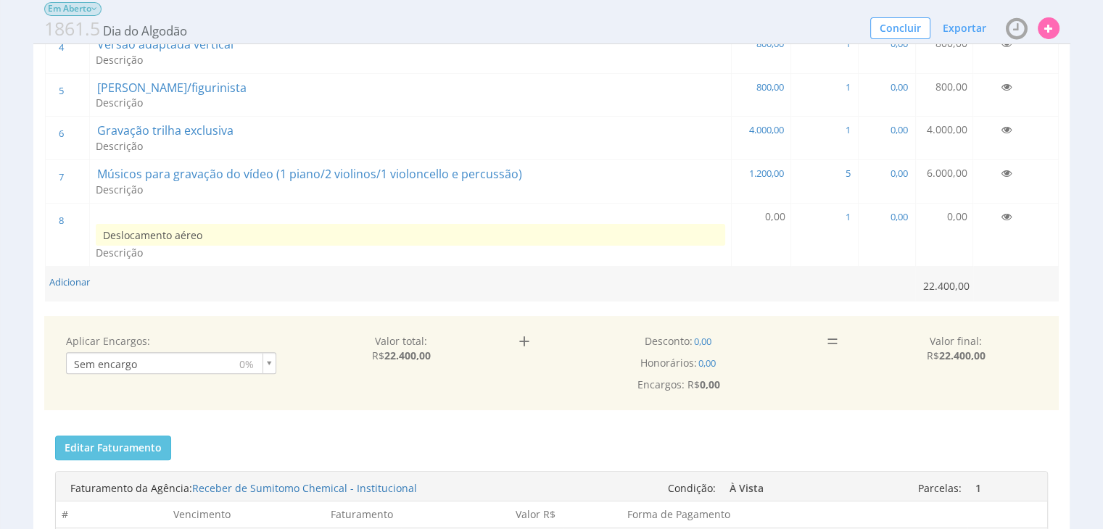
type input "Deslocamento aéreo"
click at [773, 210] on span "0,00" at bounding box center [774, 216] width 20 height 14
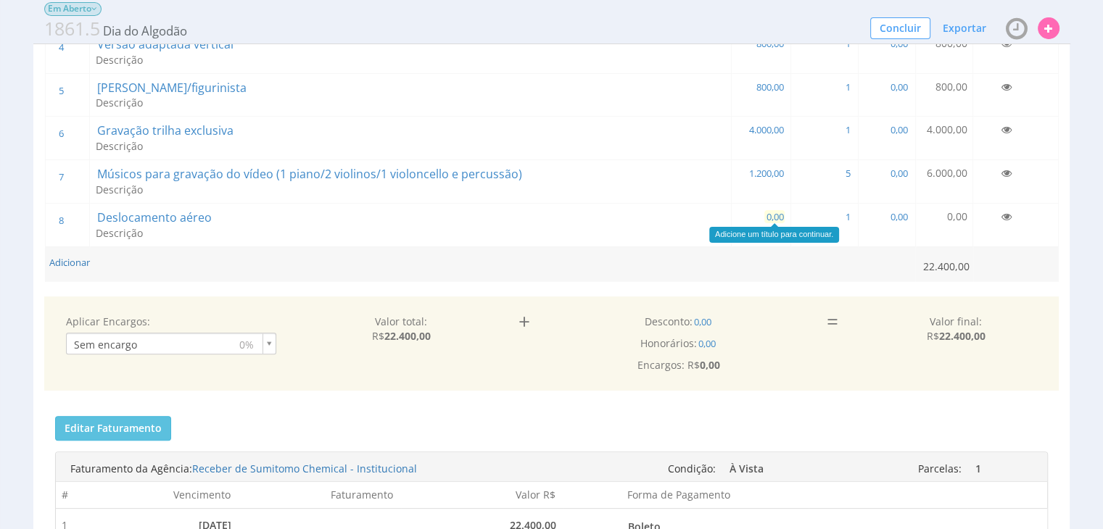
click at [781, 217] on span "0,00" at bounding box center [774, 216] width 20 height 13
type input "1.700,00"
click at [856, 207] on td "1 1" at bounding box center [830, 225] width 67 height 43
click at [857, 212] on span "1" at bounding box center [854, 216] width 8 height 13
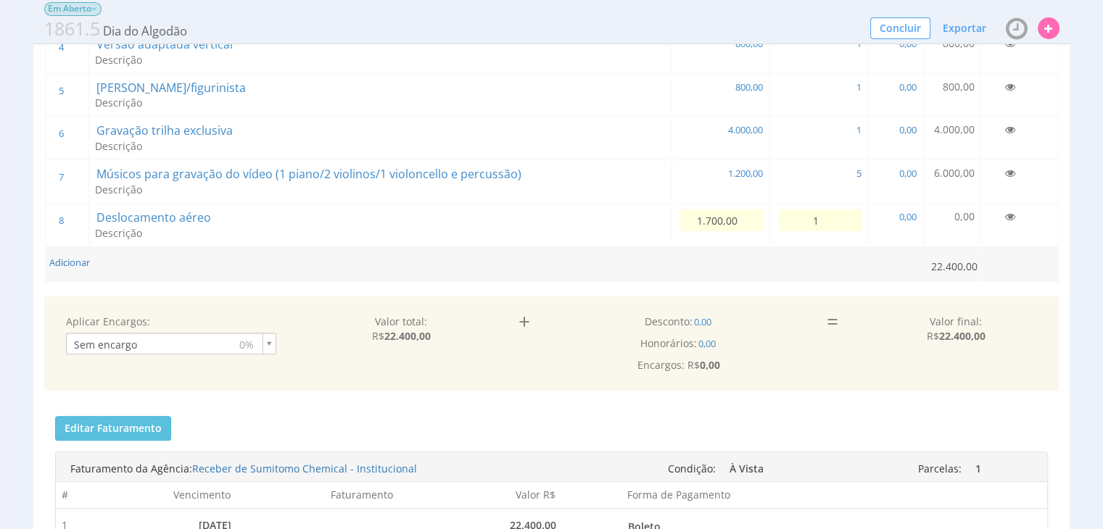
click at [857, 212] on input "1" at bounding box center [820, 220] width 83 height 22
type input "4"
click at [334, 252] on td "Adicionar" at bounding box center [484, 263] width 879 height 35
click at [67, 260] on button "Adicionar" at bounding box center [69, 263] width 41 height 14
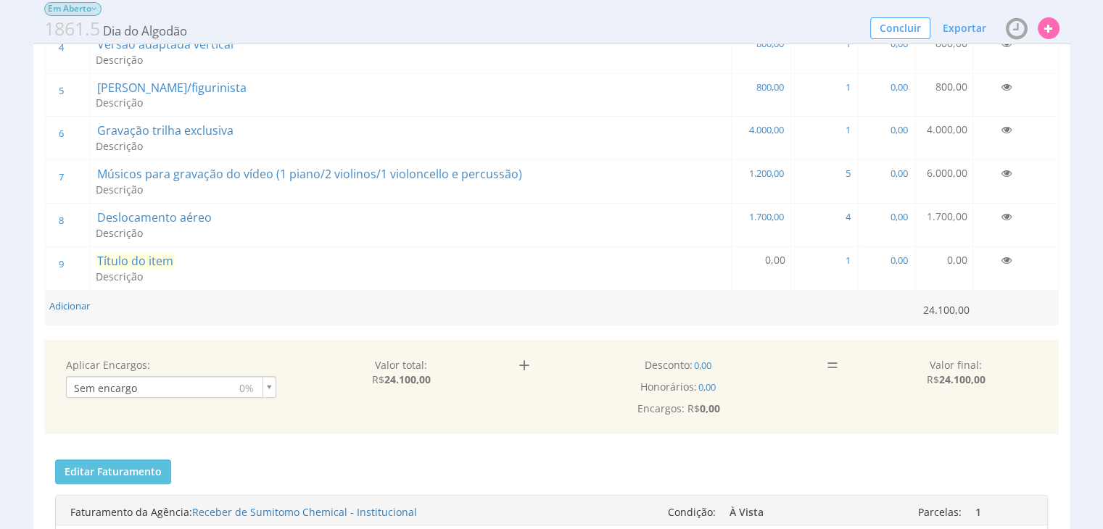
click at [139, 262] on span "Título do item" at bounding box center [135, 261] width 79 height 16
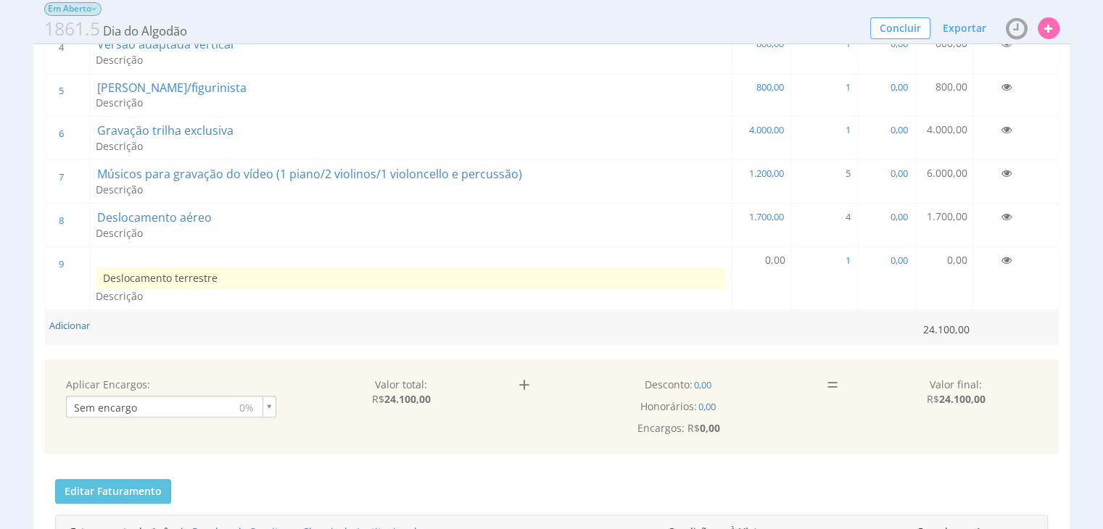
type input "Deslocamento terrestre"
click at [757, 257] on td "0,00" at bounding box center [761, 277] width 60 height 63
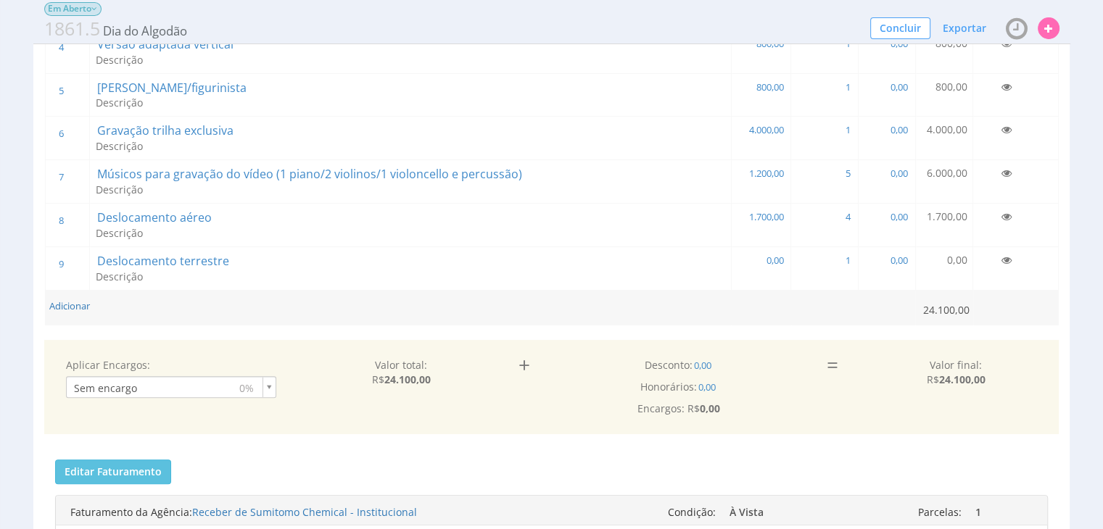
click at [762, 257] on td "0,00" at bounding box center [761, 267] width 60 height 43
click at [764, 256] on span "0,00" at bounding box center [774, 260] width 20 height 13
type input "1.000,00"
click at [310, 302] on td "Adicionar" at bounding box center [482, 307] width 875 height 35
drag, startPoint x: 83, startPoint y: 302, endPoint x: 267, endPoint y: 339, distance: 188.5
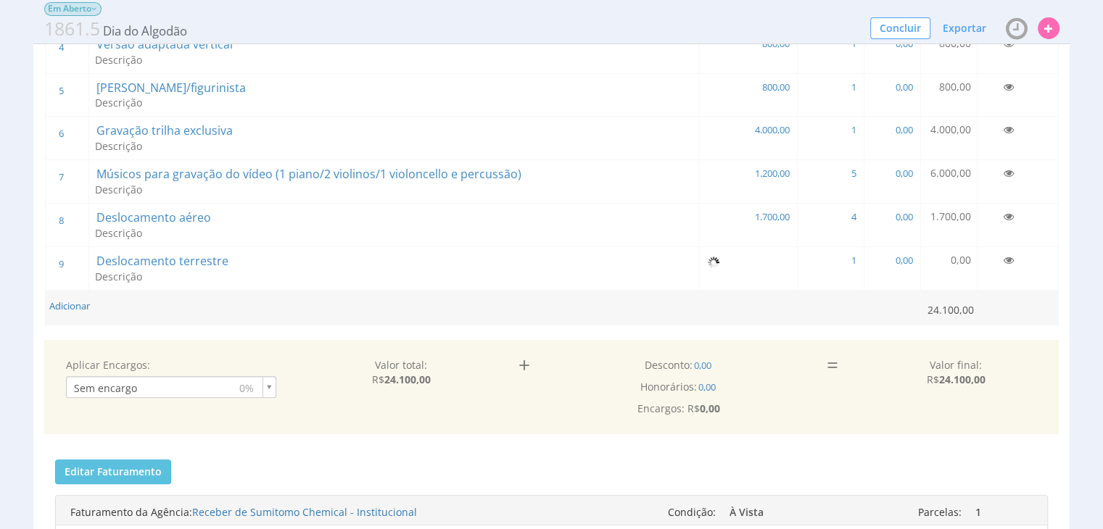
click at [83, 301] on button "Adicionar" at bounding box center [69, 306] width 41 height 14
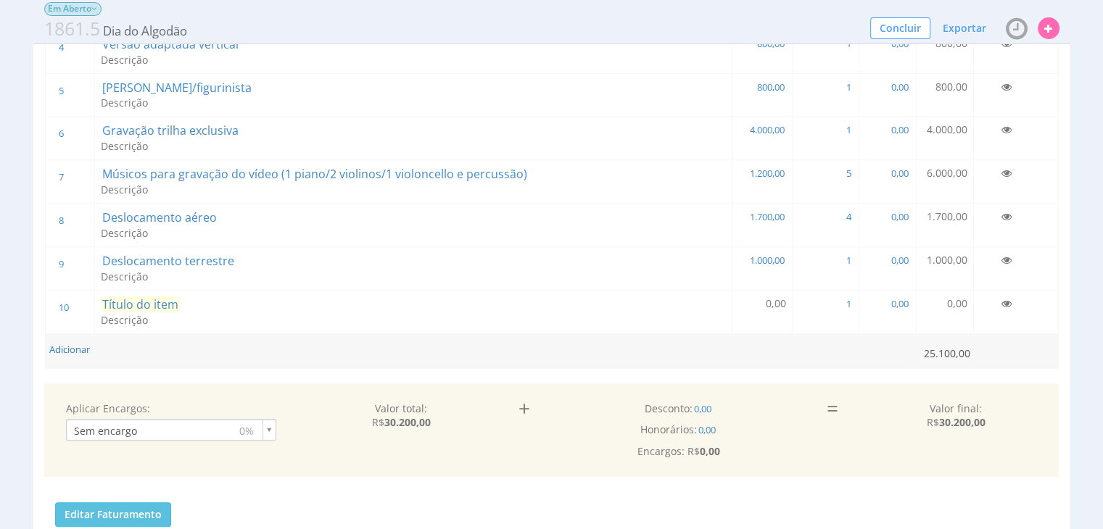
click at [175, 296] on span "Título do item" at bounding box center [140, 304] width 79 height 16
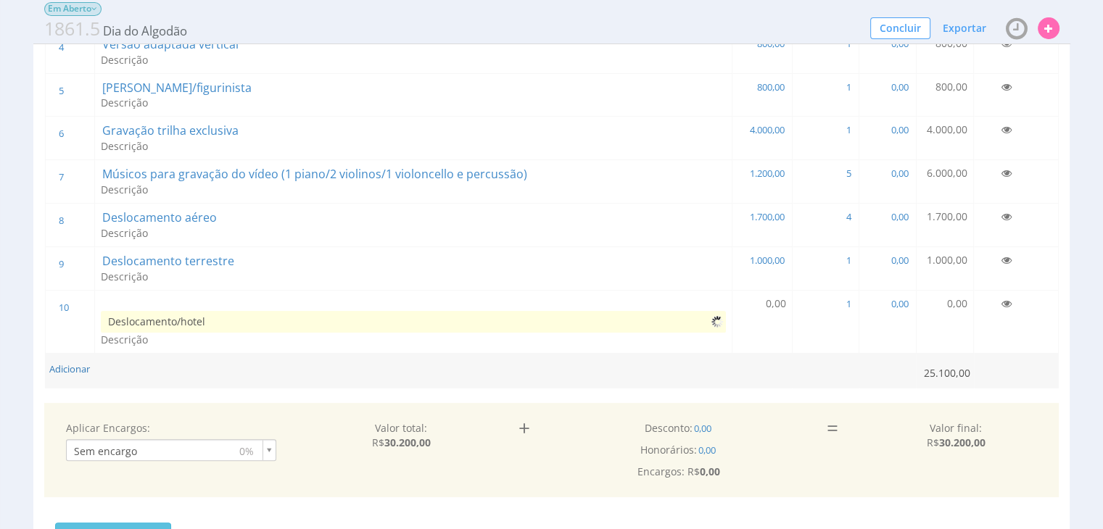
click at [270, 321] on input "Deslocamento/hotel" at bounding box center [413, 322] width 625 height 22
type input "Deslocamento/hotel/alimentação"
click at [775, 299] on span "0,00" at bounding box center [775, 303] width 20 height 14
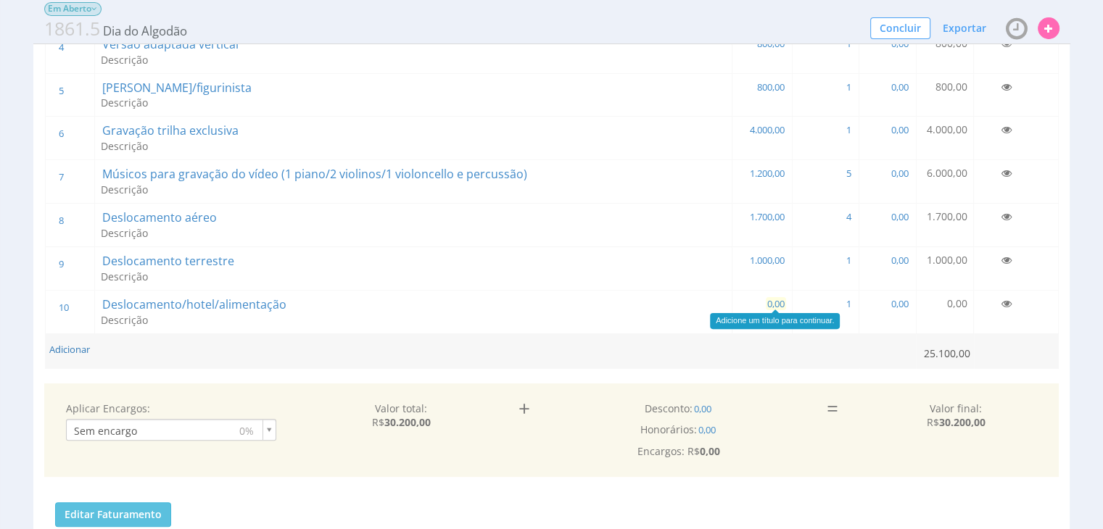
click at [769, 301] on span "0,00" at bounding box center [775, 303] width 20 height 13
type input "4.500,00"
click at [223, 341] on td "Adicionar" at bounding box center [483, 350] width 876 height 35
click at [78, 352] on td "Adicionar" at bounding box center [480, 350] width 871 height 35
click at [76, 349] on button "Adicionar" at bounding box center [69, 350] width 41 height 14
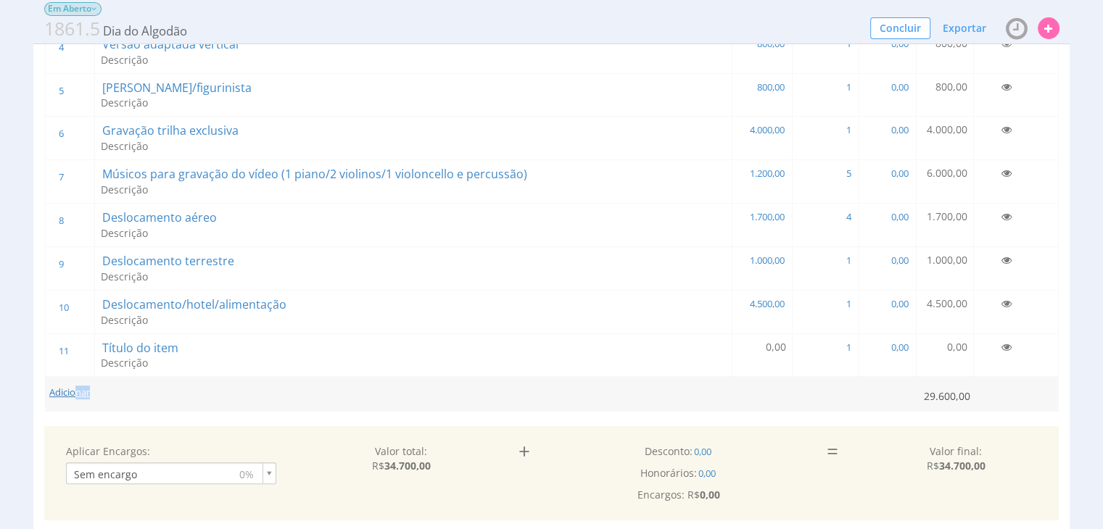
click at [72, 386] on button "Adicionar" at bounding box center [69, 393] width 41 height 14
click at [156, 344] on span "Título do item" at bounding box center [140, 348] width 79 height 16
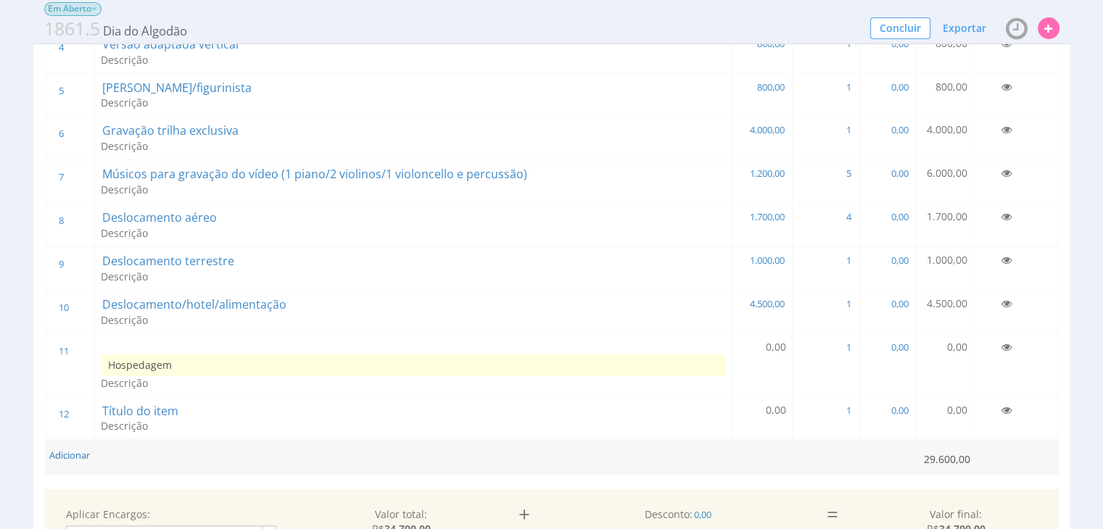
type input "Hospedagem"
click at [783, 344] on span "0,00" at bounding box center [775, 347] width 20 height 14
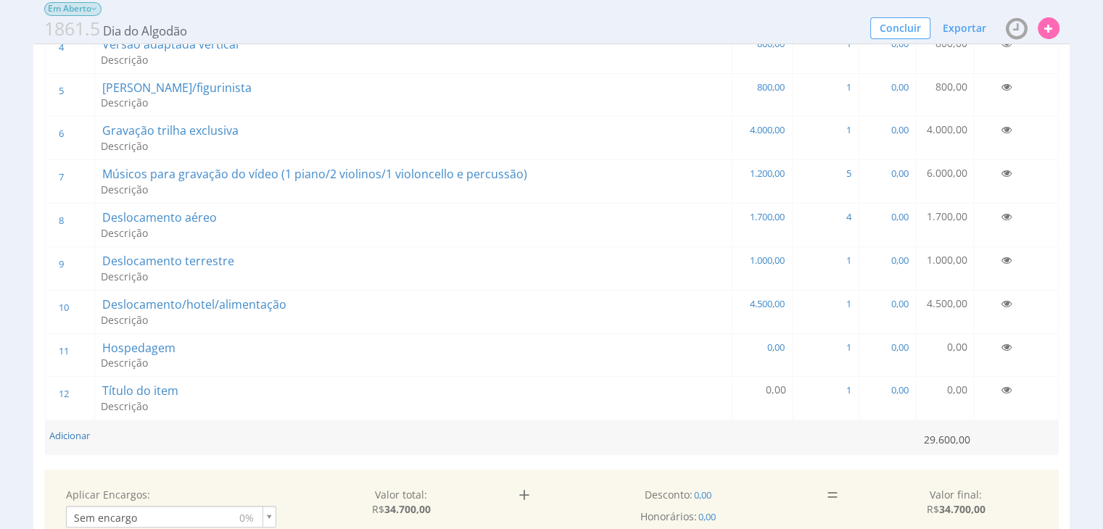
click at [809, 346] on td "1 1" at bounding box center [825, 354] width 67 height 43
click at [773, 342] on span "0,00" at bounding box center [775, 347] width 20 height 13
type input "600,00"
click at [855, 341] on span "1" at bounding box center [854, 347] width 8 height 13
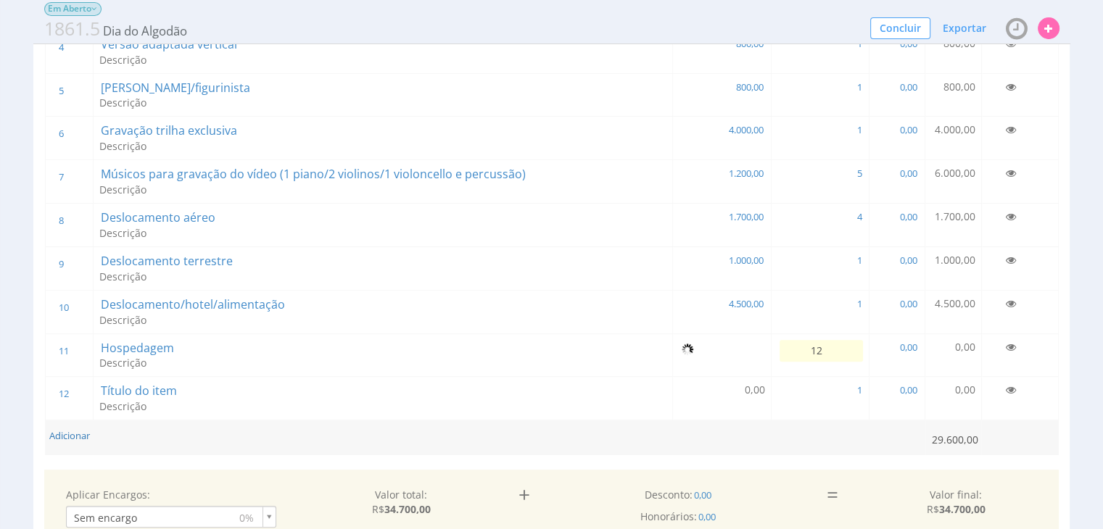
type input "1"
type input "2"
click at [175, 427] on td "Adicionar" at bounding box center [485, 437] width 880 height 35
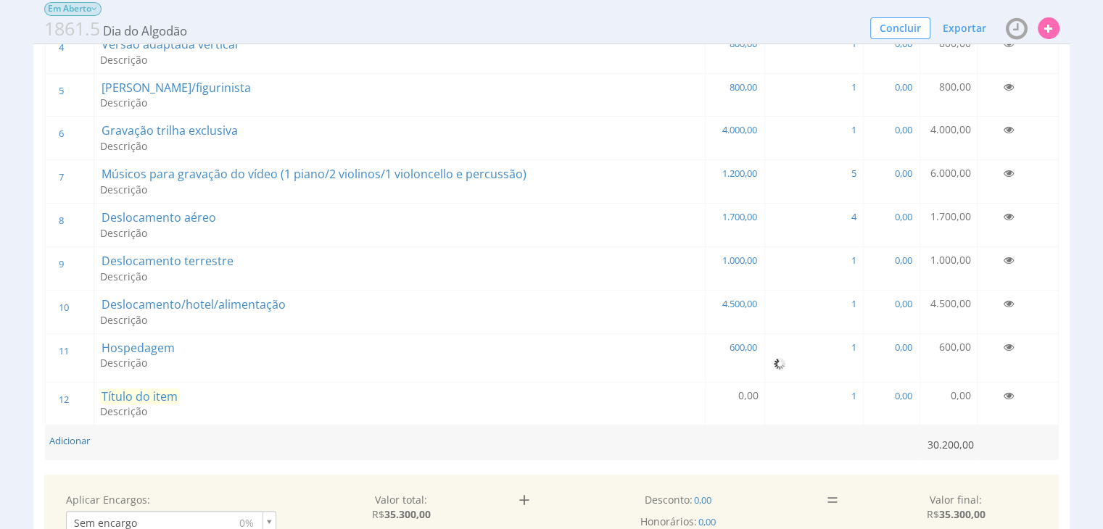
click at [146, 389] on span "Título do item" at bounding box center [139, 397] width 79 height 16
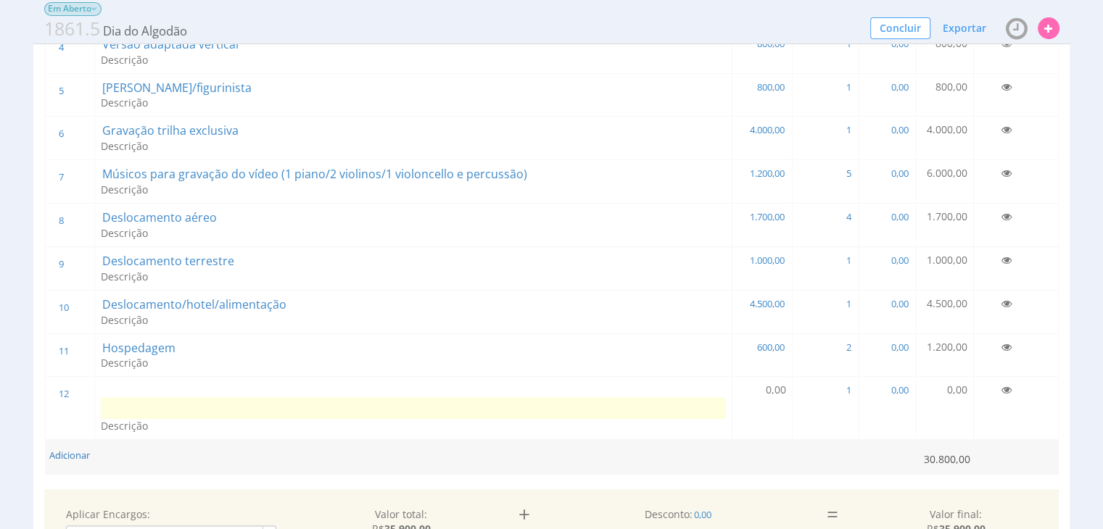
click at [136, 407] on input at bounding box center [413, 408] width 625 height 22
type input "Deslocamento músicos (2 carros/450km)"
click at [786, 394] on td "0,00" at bounding box center [761, 408] width 60 height 63
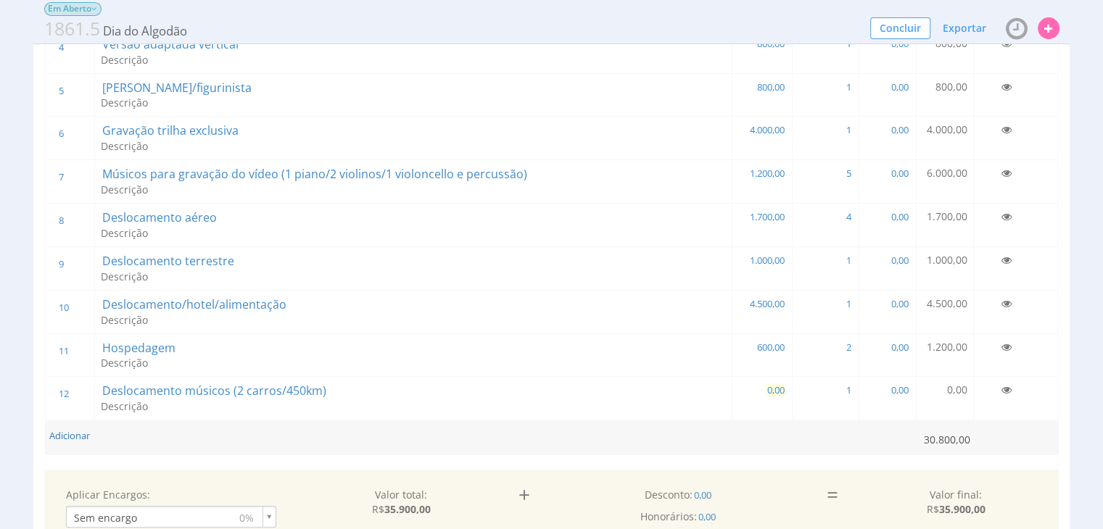
click at [783, 394] on span "0,00" at bounding box center [775, 389] width 20 height 13
type input "1.600,00"
click at [80, 431] on button "Adicionar" at bounding box center [69, 436] width 41 height 14
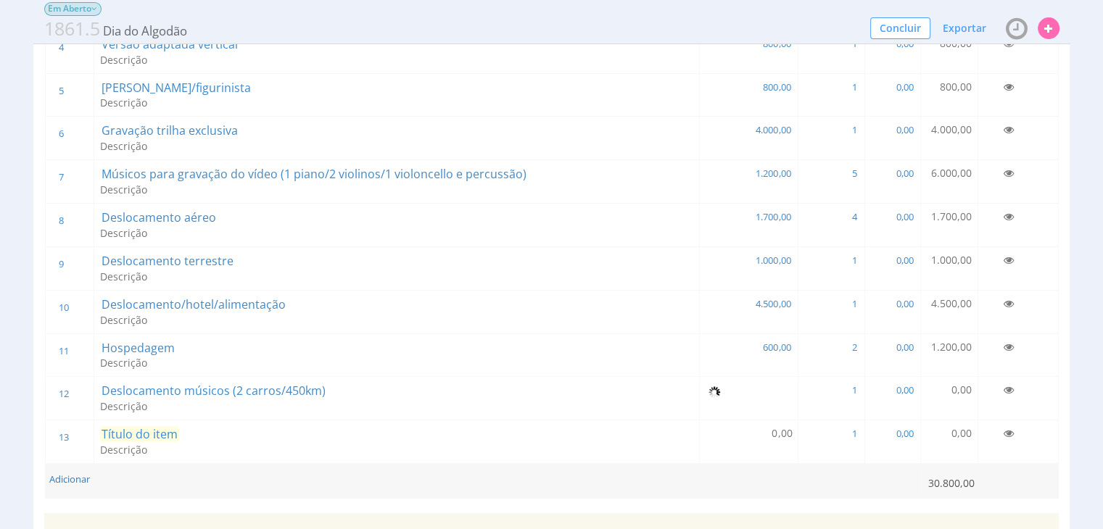
click at [160, 426] on span "Título do item" at bounding box center [139, 434] width 79 height 16
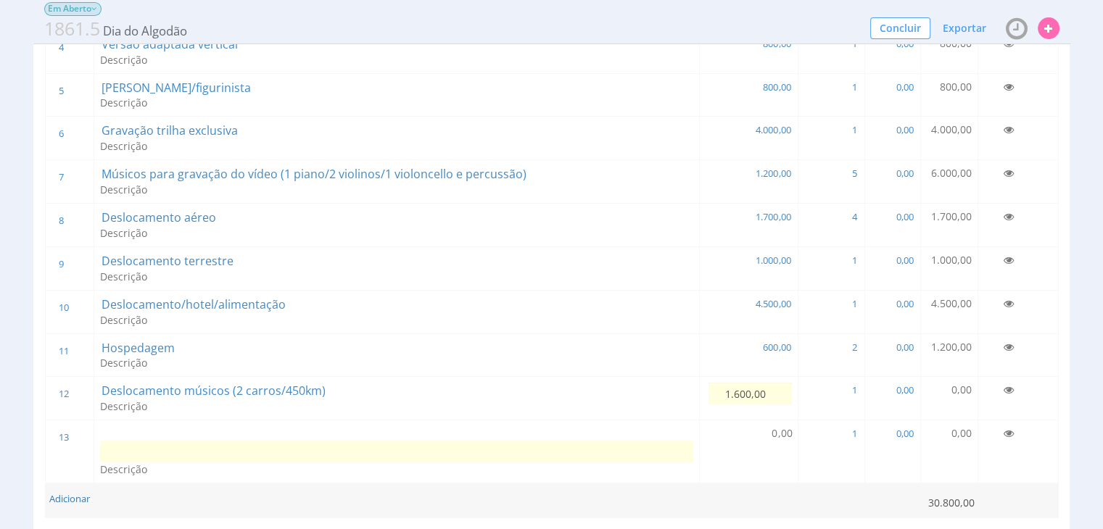
click at [173, 457] on input at bounding box center [396, 452] width 593 height 22
type input "Hospedagem músicos"
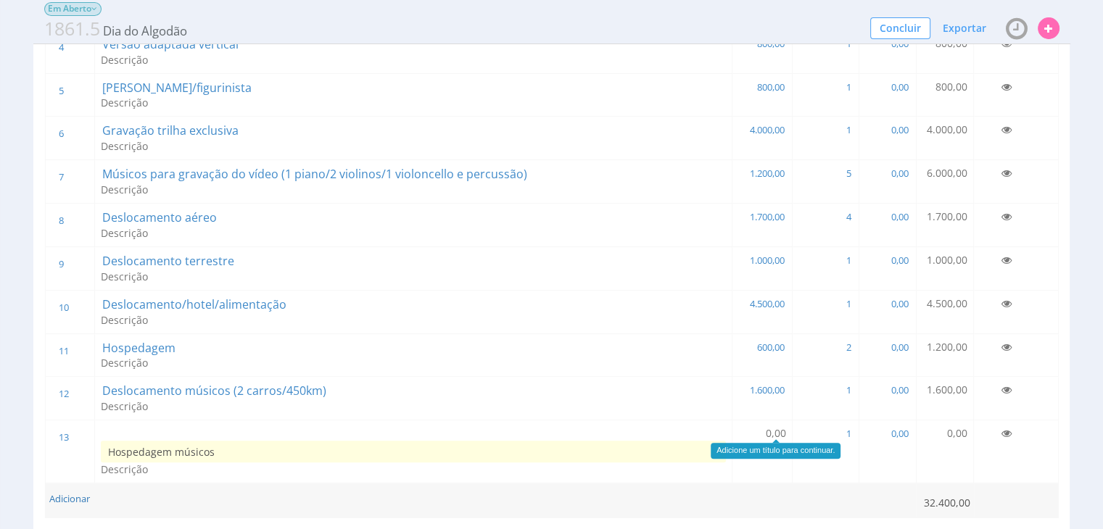
click at [781, 431] on span "0,00" at bounding box center [775, 433] width 20 height 14
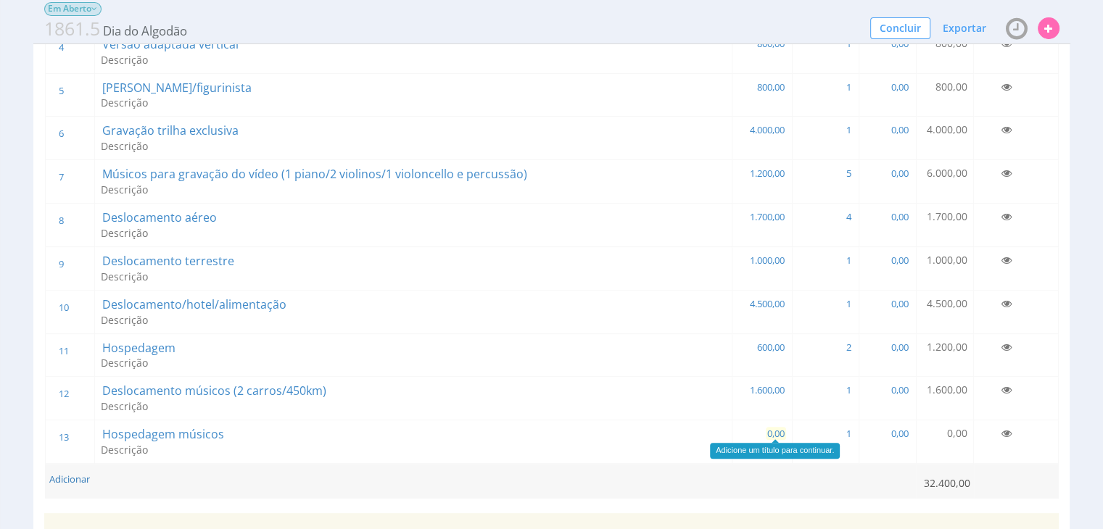
click at [767, 433] on span "0,00" at bounding box center [775, 433] width 20 height 13
type input "300,00"
click at [850, 432] on td "1 1" at bounding box center [831, 441] width 67 height 43
click at [854, 430] on span "1" at bounding box center [854, 433] width 8 height 13
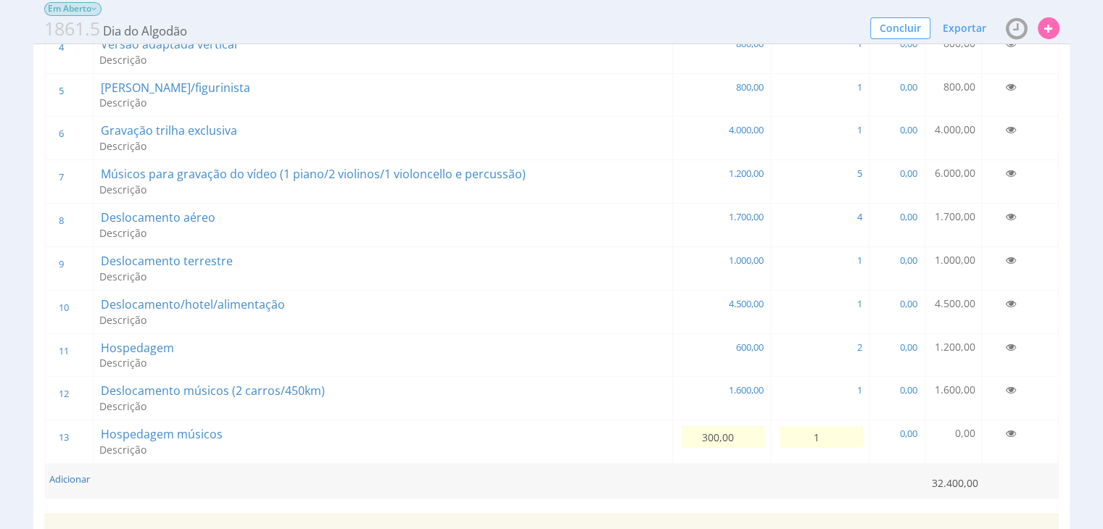
click at [854, 430] on input "1" at bounding box center [820, 437] width 83 height 22
type input "5"
click at [75, 476] on button "Adicionar" at bounding box center [69, 480] width 41 height 14
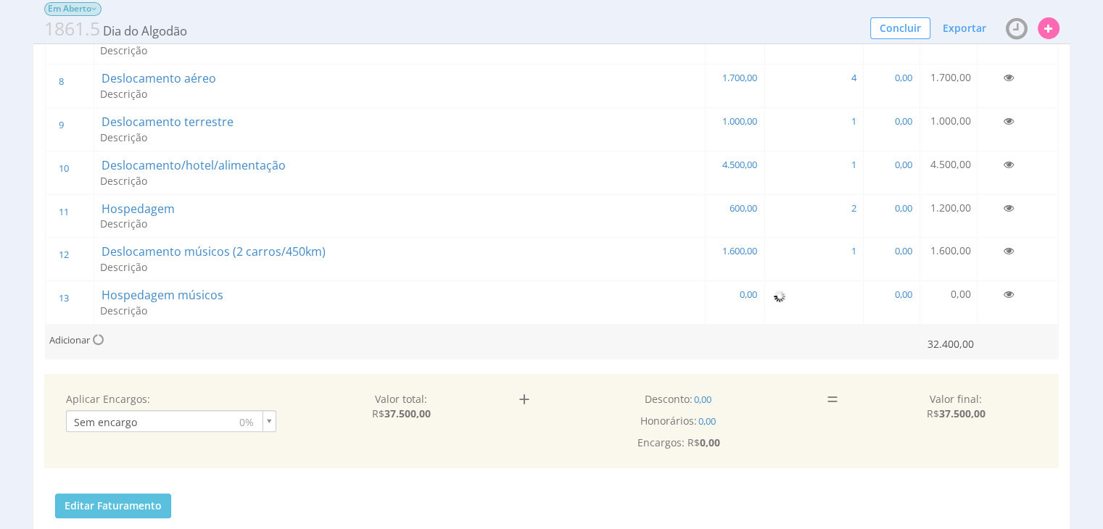
scroll to position [507, 0]
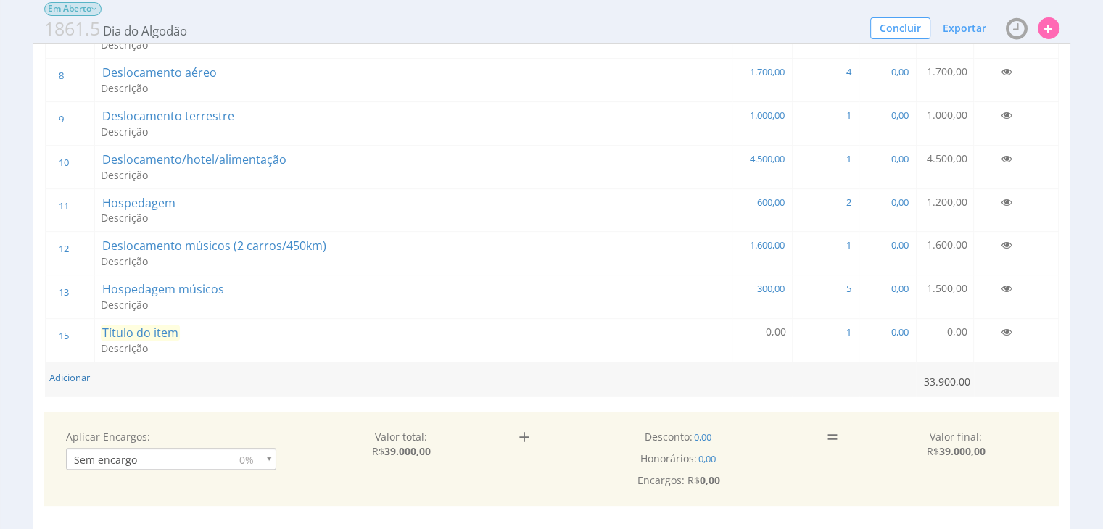
click at [150, 328] on span "Título do item" at bounding box center [140, 333] width 79 height 16
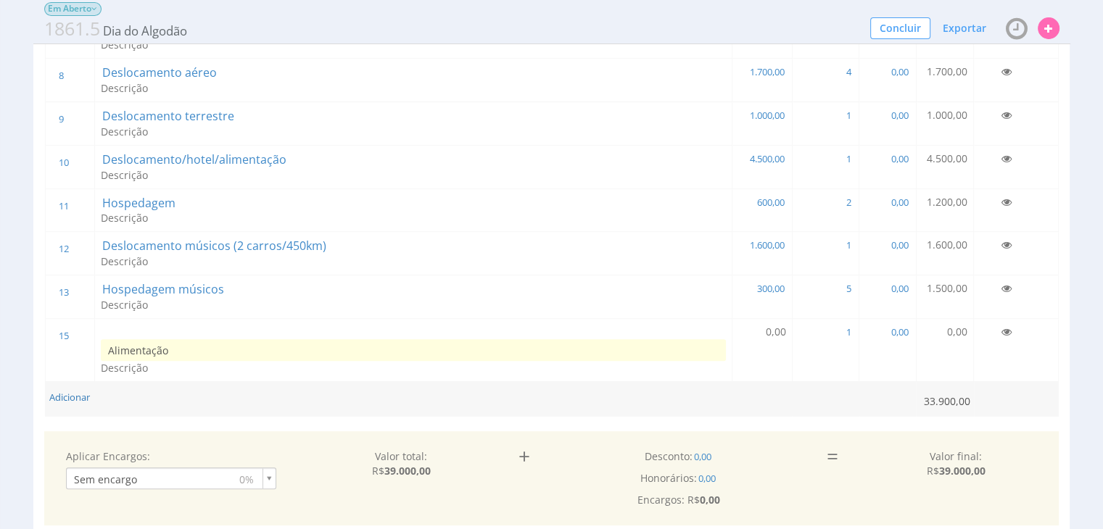
type input "Alimentação"
click at [776, 329] on span "0,00" at bounding box center [775, 332] width 20 height 14
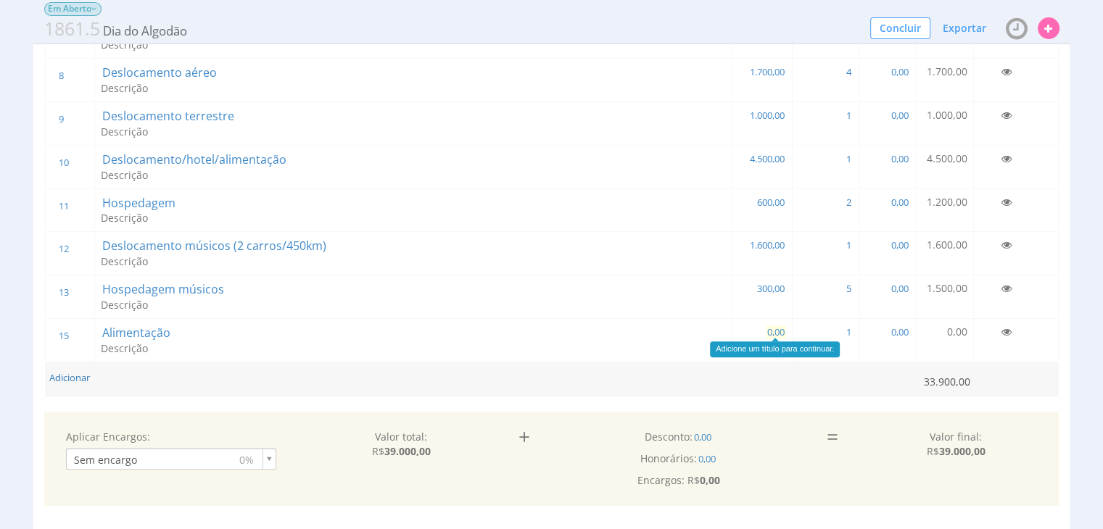
click at [782, 331] on span "0,00" at bounding box center [775, 331] width 20 height 13
type input "400,00"
drag, startPoint x: 864, startPoint y: 331, endPoint x: 856, endPoint y: 331, distance: 8.0
click at [857, 331] on tr "15 15 Alimentação Descrição 0,00 400,00 1 1 0,00 0,00" at bounding box center [551, 340] width 1013 height 43
click at [856, 331] on span "1" at bounding box center [854, 331] width 8 height 13
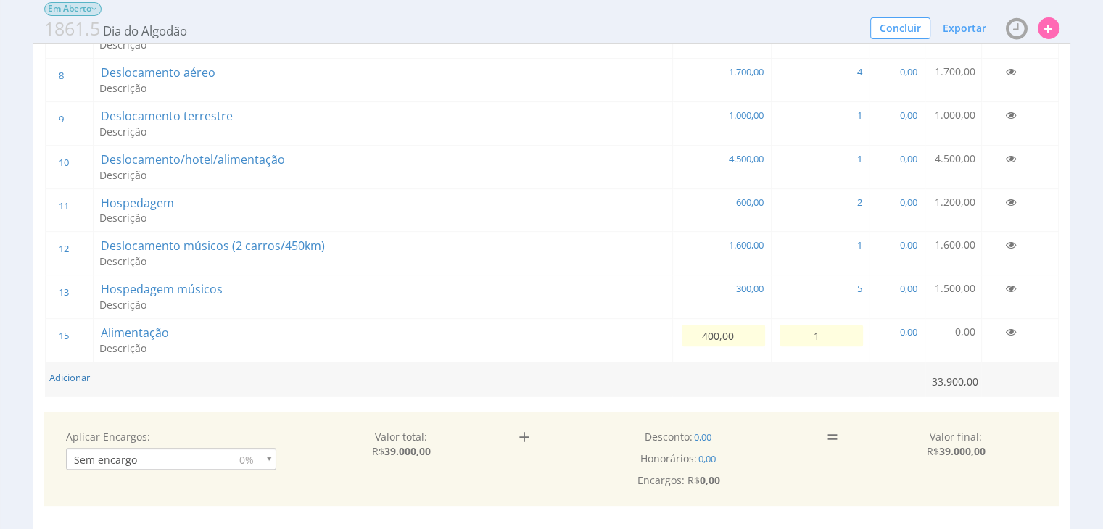
click at [856, 331] on input "1" at bounding box center [820, 336] width 83 height 22
type input "2"
click at [244, 404] on div "INTRODUÇÃO Clique aqui para cadastrar uma Introdução predefinida. Orçamento da …" at bounding box center [551, 276] width 1037 height 1299
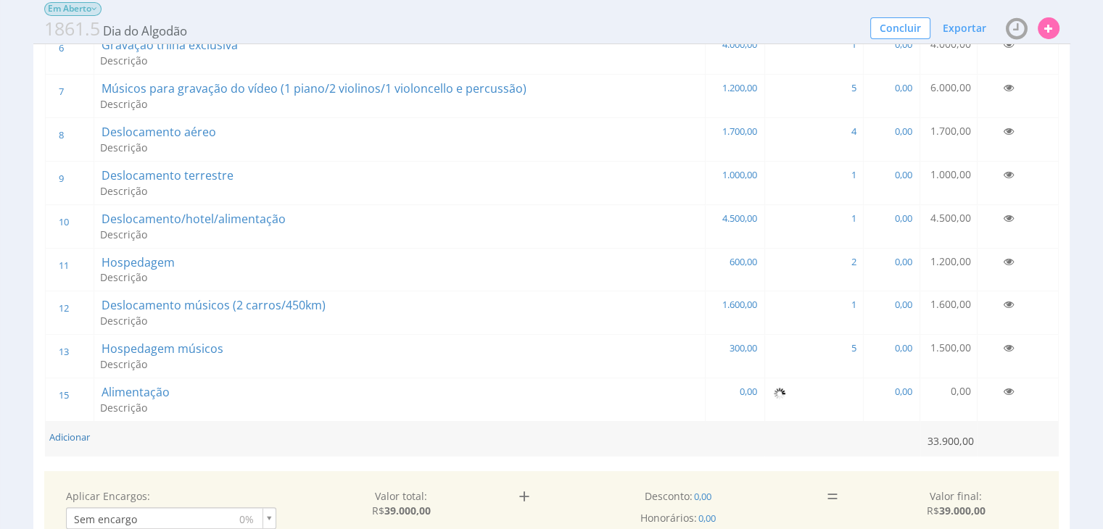
scroll to position [652, 0]
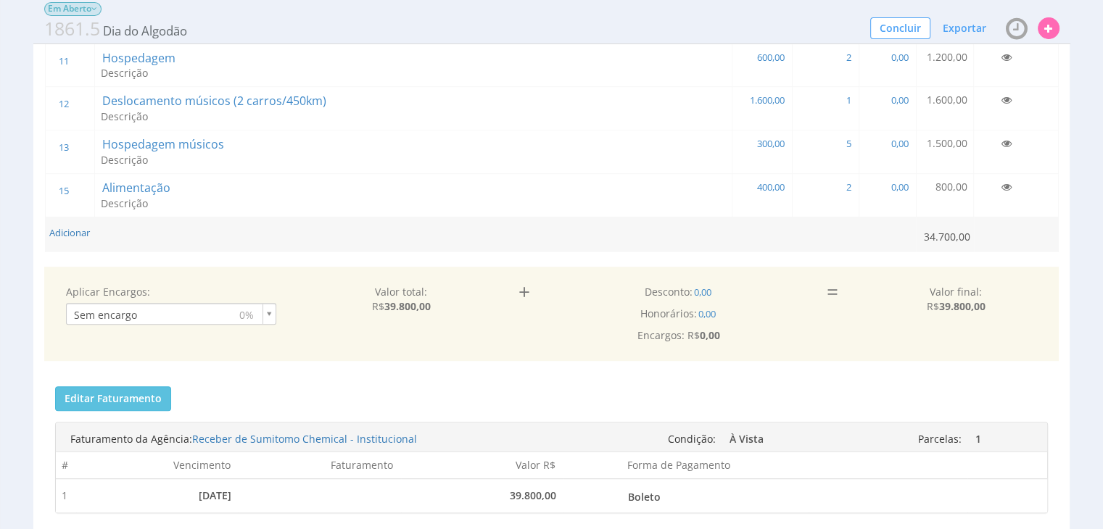
click at [756, 267] on div "Aplicar Encargos: Sem encargo 0% Sem encargo Valor total: R$ 39.800,00 + 0,00 =" at bounding box center [551, 314] width 1015 height 94
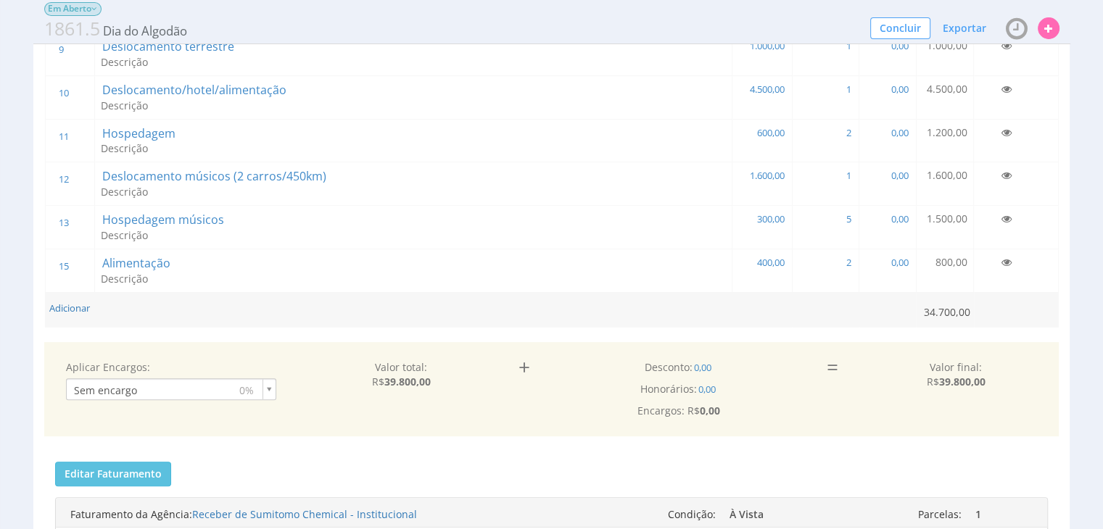
scroll to position [580, 0]
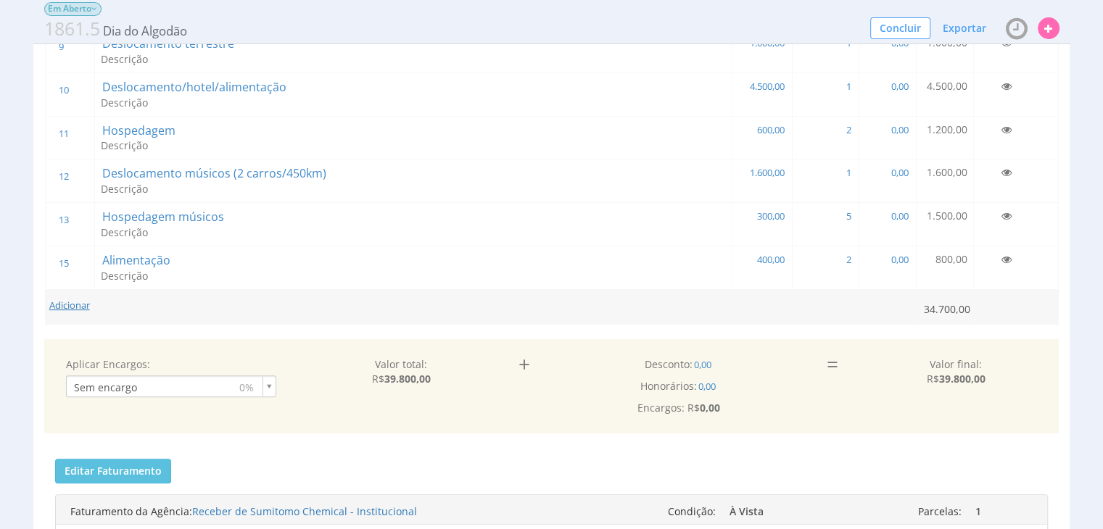
click at [75, 299] on button "Adicionar" at bounding box center [69, 306] width 41 height 14
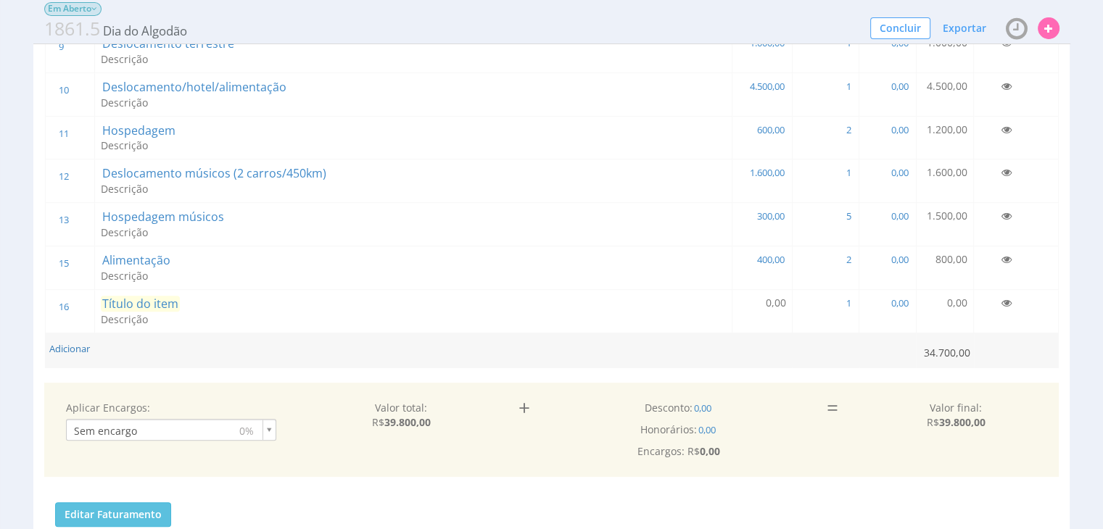
click at [164, 299] on span "Título do item" at bounding box center [140, 304] width 79 height 16
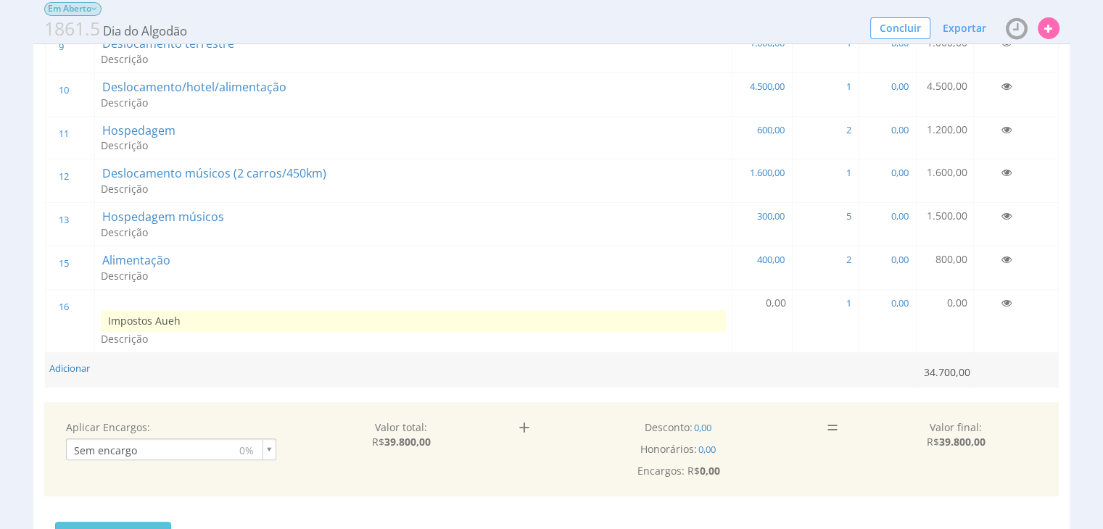
type input "Impostos Aueh"
click at [771, 299] on span "0,00" at bounding box center [775, 303] width 20 height 14
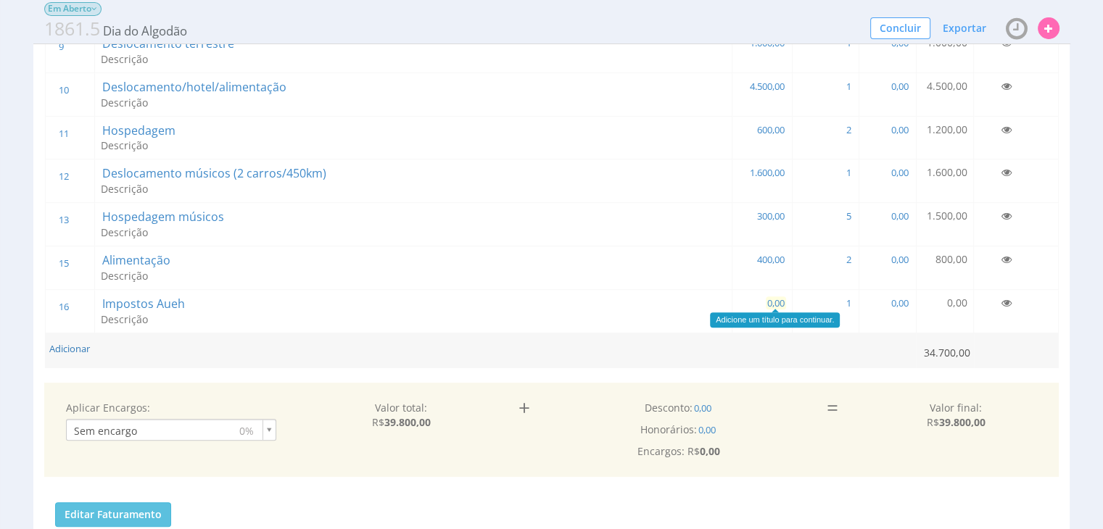
click at [778, 301] on span "0,00" at bounding box center [775, 302] width 20 height 13
type input "4.373,14"
click at [417, 343] on td "Adicionar" at bounding box center [483, 350] width 876 height 35
click at [75, 345] on button "Adicionar" at bounding box center [69, 349] width 41 height 14
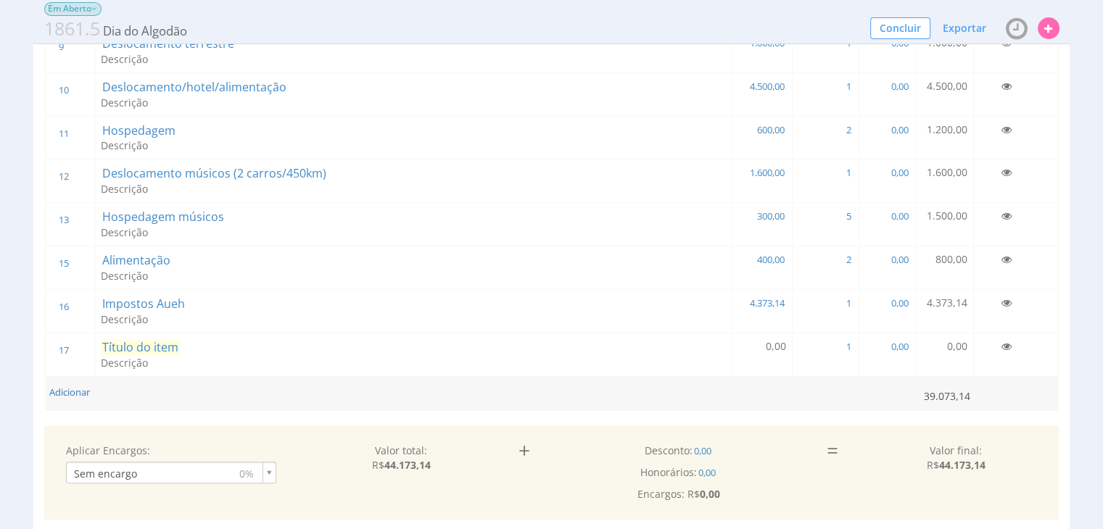
click at [173, 341] on span "Título do item" at bounding box center [140, 347] width 79 height 16
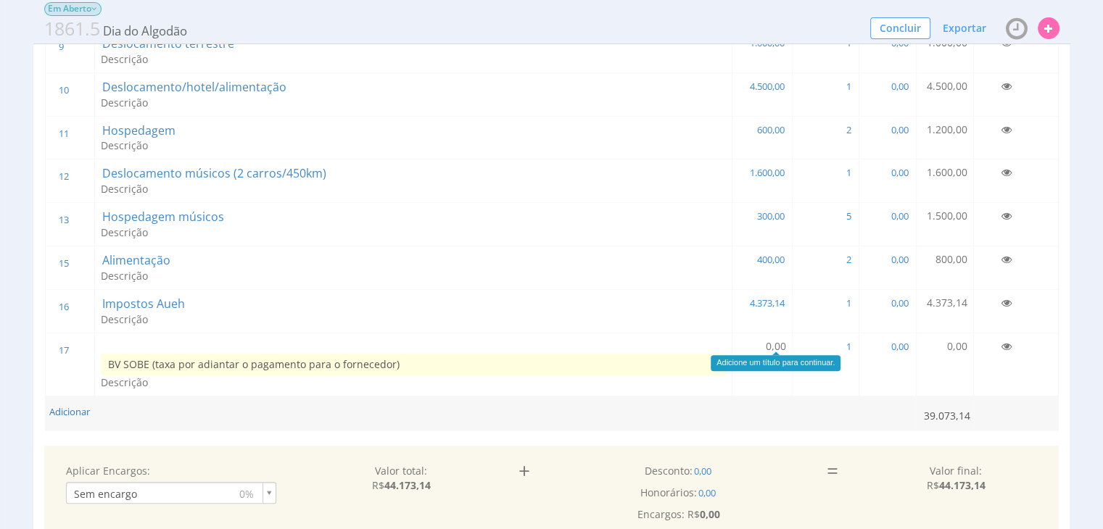
type input "BV SOBE (taxa por adiantar o pagamento para o fornecedor)"
click at [773, 342] on span "0,00" at bounding box center [775, 346] width 20 height 14
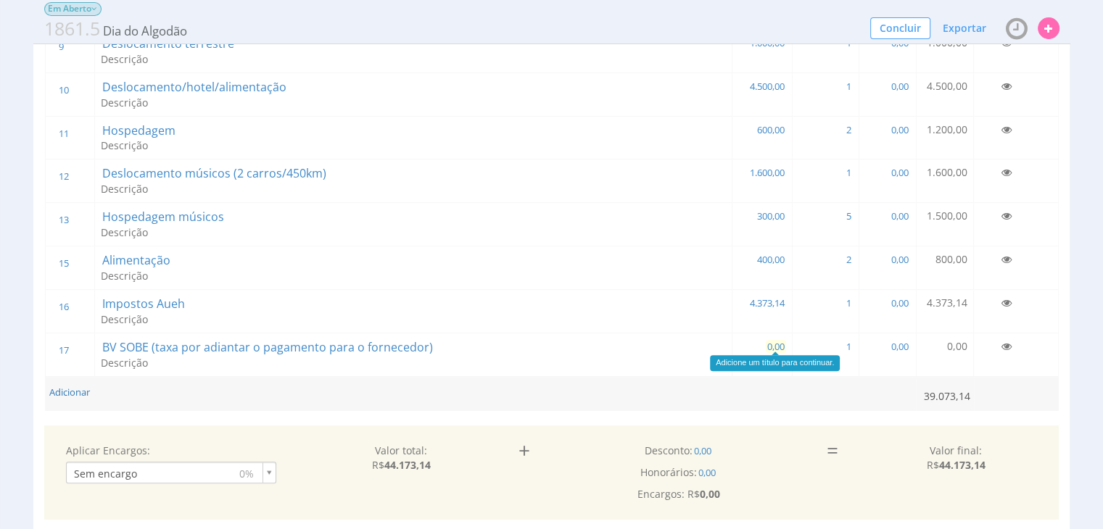
click at [784, 340] on span "0,00" at bounding box center [775, 346] width 20 height 13
type input "8.834,62"
click at [512, 391] on td "Adicionar" at bounding box center [483, 393] width 876 height 35
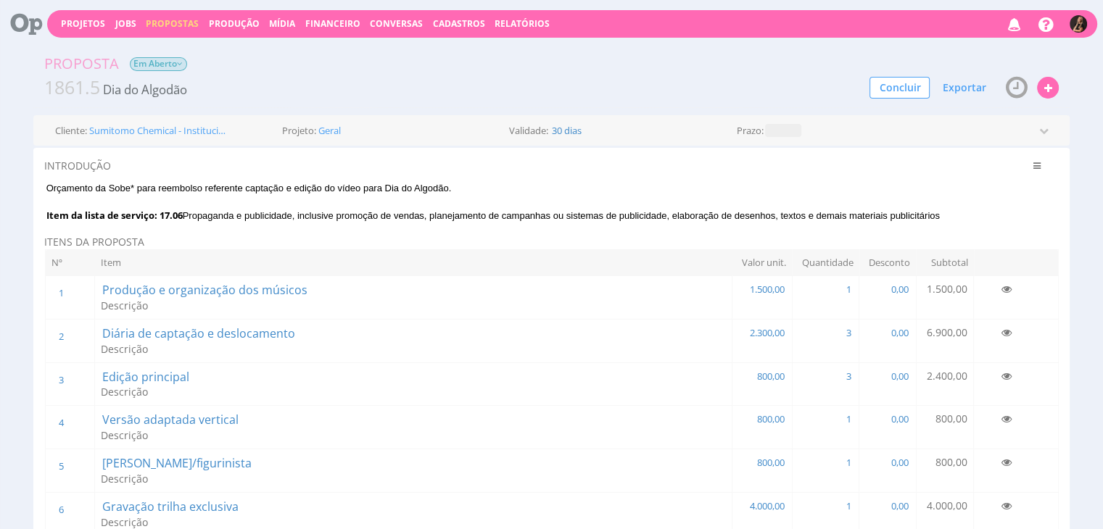
scroll to position [0, 0]
click at [960, 82] on span "Exportar" at bounding box center [963, 88] width 43 height 14
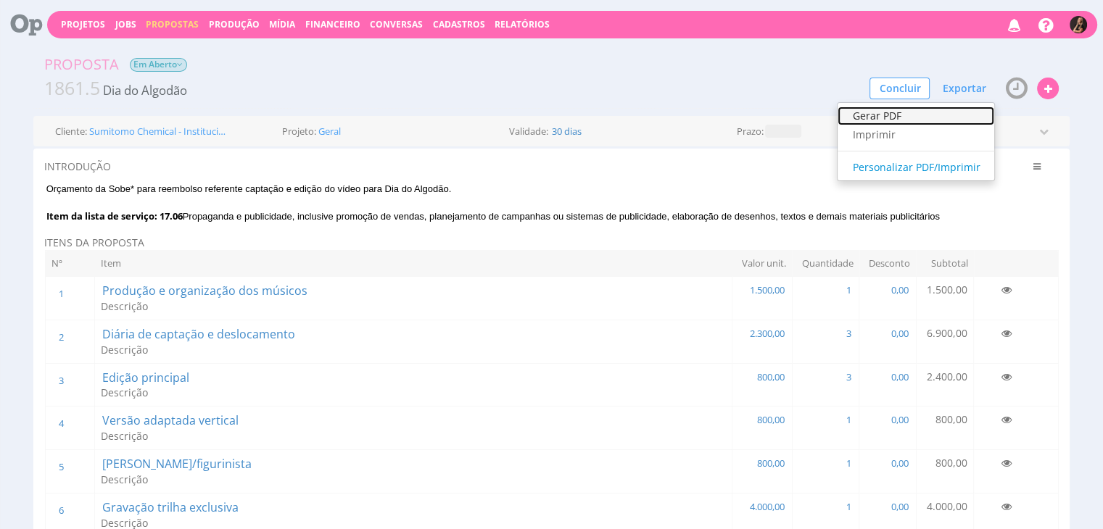
click at [929, 117] on link "Gerar PDF" at bounding box center [915, 116] width 157 height 19
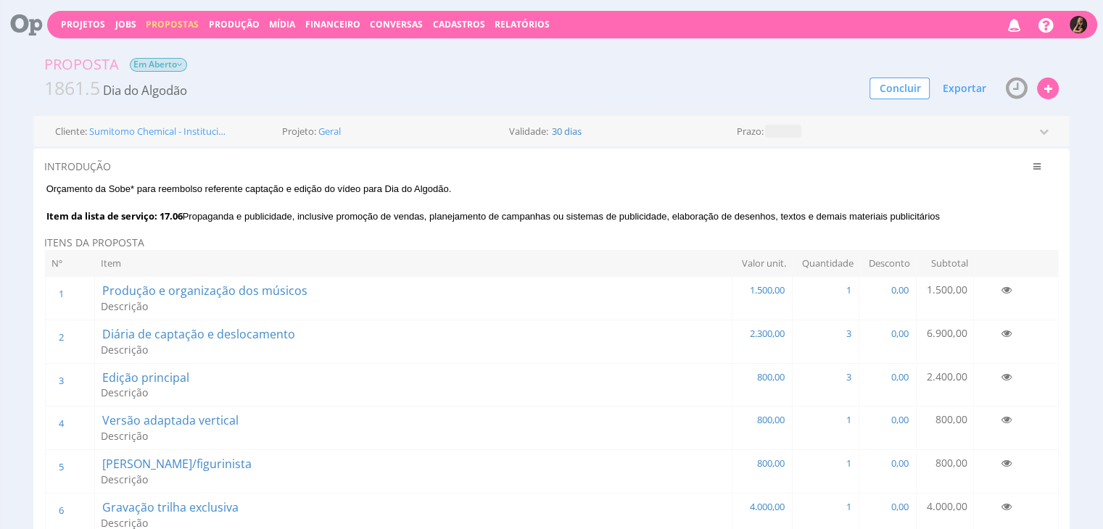
click at [317, 24] on span "Financeiro" at bounding box center [332, 24] width 55 height 12
click at [313, 49] on link "Lançamentos" at bounding box center [334, 46] width 122 height 21
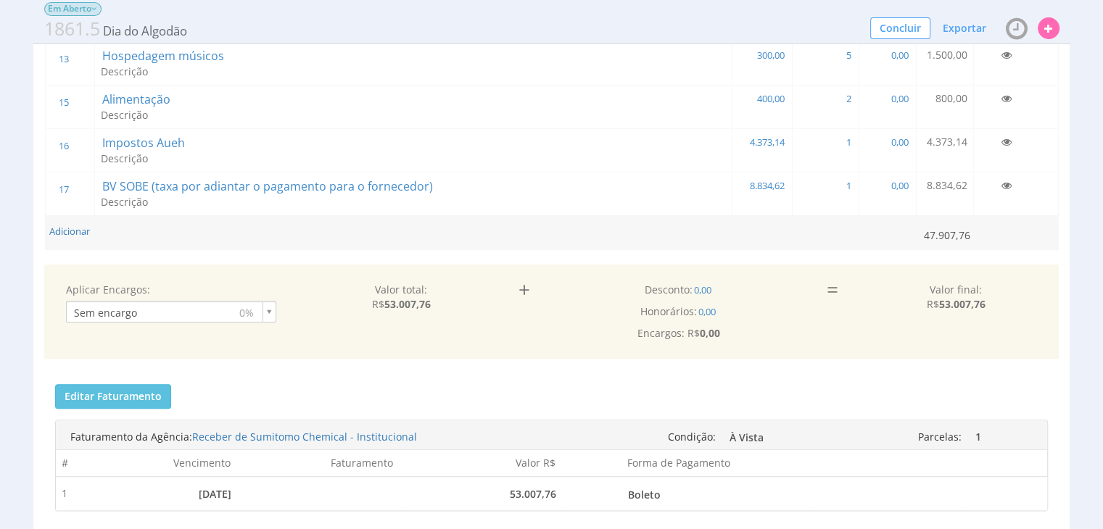
scroll to position [797, 0]
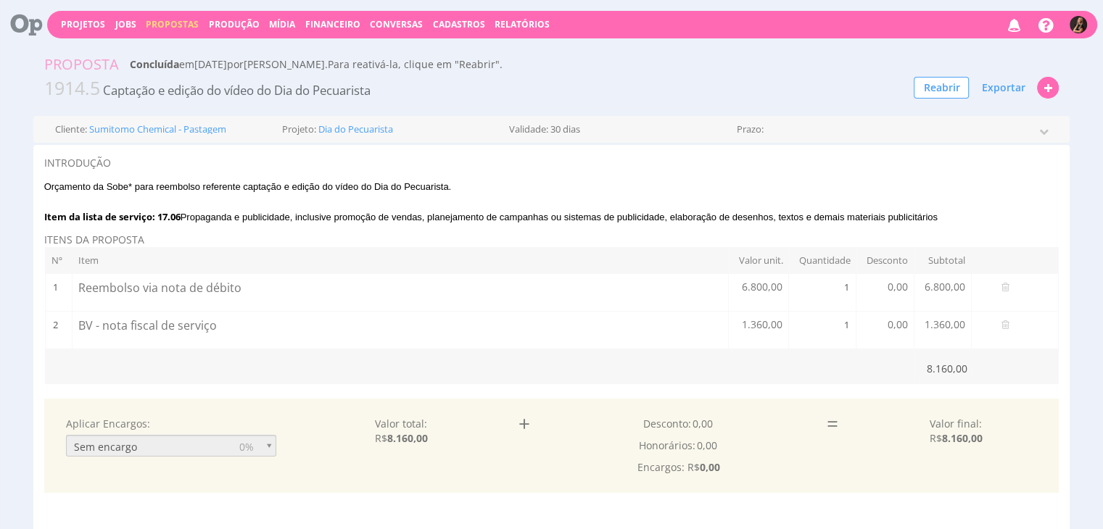
drag, startPoint x: 945, startPoint y: 216, endPoint x: 37, endPoint y: 175, distance: 909.2
click at [37, 175] on div "INTRODUÇÃO Clique aqui para cadastrar uma Introdução predefinida. Orçamento da …" at bounding box center [551, 507] width 1037 height 725
copy span "Orçamento da Sobe* para reembolso referente captação e edição do vídeo do Dia d…"
